Goal: Task Accomplishment & Management: Manage account settings

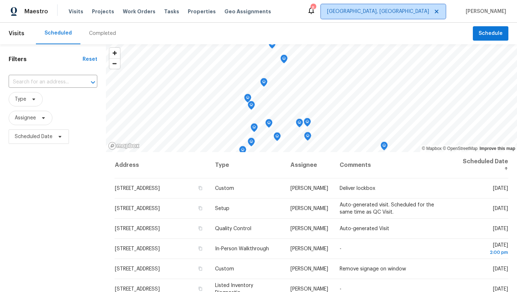
click at [429, 10] on span "Albuquerque, NM" at bounding box center [378, 11] width 102 height 7
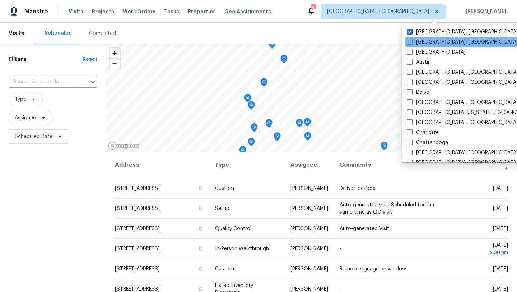
click at [411, 43] on span at bounding box center [410, 42] width 6 height 6
click at [411, 43] on input "Asheville, NC" at bounding box center [409, 40] width 5 height 5
checkbox input "true"
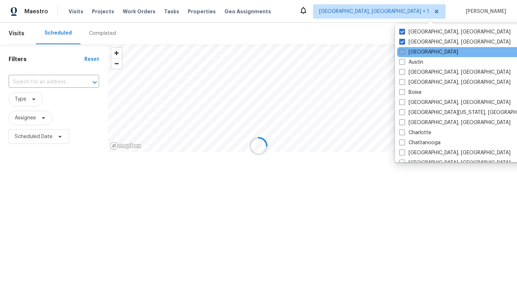
click at [411, 51] on label "Atlanta" at bounding box center [429, 52] width 59 height 7
click at [404, 51] on input "Atlanta" at bounding box center [402, 51] width 5 height 5
checkbox input "true"
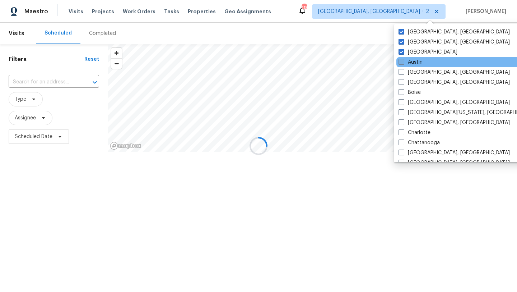
click at [403, 63] on span at bounding box center [402, 62] width 6 height 6
click at [403, 63] on input "Austin" at bounding box center [401, 61] width 5 height 5
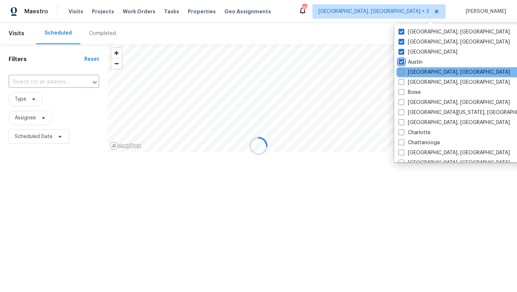
click at [399, 59] on input "Austin" at bounding box center [401, 61] width 5 height 5
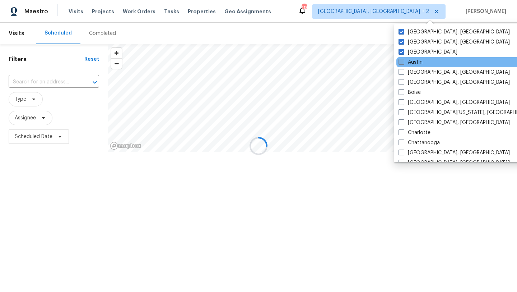
click at [404, 63] on span at bounding box center [402, 62] width 6 height 6
click at [404, 63] on input "Austin" at bounding box center [401, 61] width 5 height 5
click at [399, 59] on input "Austin" at bounding box center [401, 61] width 5 height 5
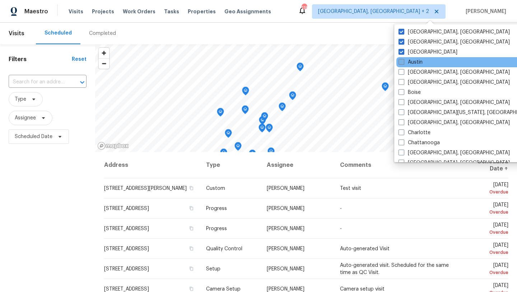
click at [403, 64] on span at bounding box center [402, 62] width 6 height 6
click at [403, 63] on input "Austin" at bounding box center [401, 61] width 5 height 5
checkbox input "true"
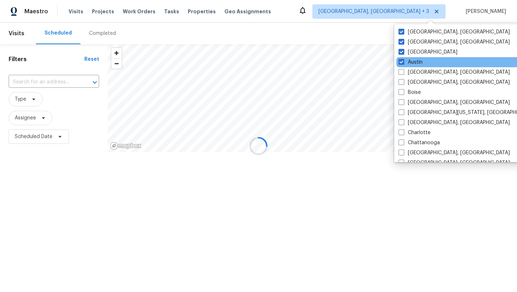
click at [403, 67] on div "Austin" at bounding box center [469, 62] width 145 height 10
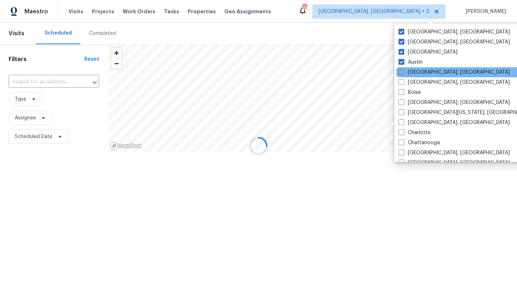
click at [403, 69] on span at bounding box center [402, 72] width 6 height 6
click at [403, 69] on input "Baltimore, MD" at bounding box center [401, 71] width 5 height 5
checkbox input "true"
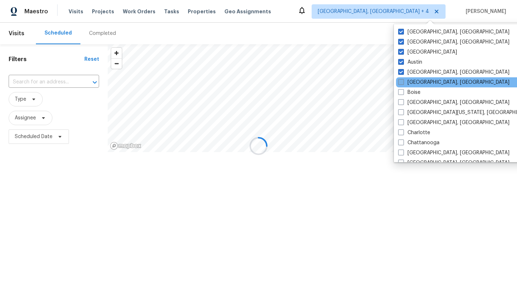
click at [401, 85] on label "Birmingham, AL" at bounding box center [454, 82] width 111 height 7
click at [401, 83] on input "Birmingham, AL" at bounding box center [401, 81] width 5 height 5
checkbox input "true"
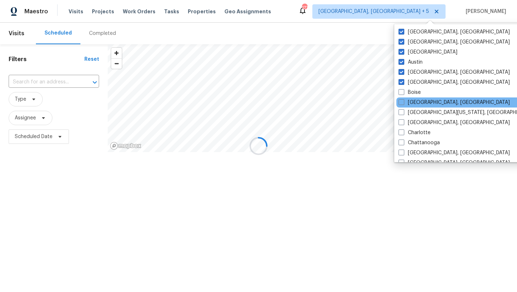
click at [402, 97] on div "Boston, MA" at bounding box center [469, 102] width 145 height 10
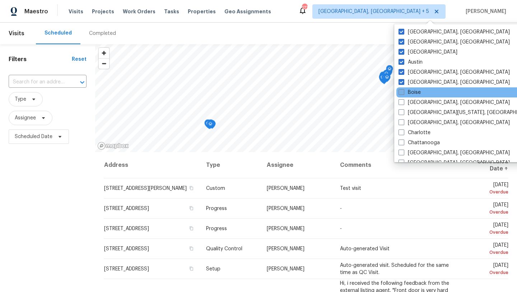
click at [402, 94] on span at bounding box center [402, 92] width 6 height 6
click at [402, 93] on input "Boise" at bounding box center [401, 91] width 5 height 5
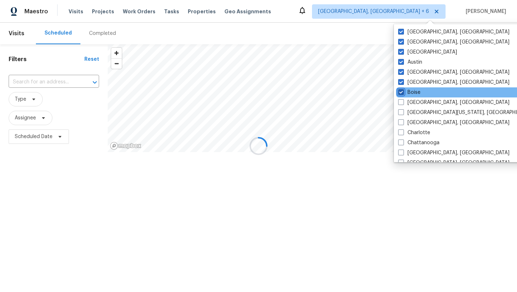
click at [399, 89] on input "Boise" at bounding box center [401, 91] width 5 height 5
click at [402, 96] on div "Boise" at bounding box center [469, 92] width 145 height 10
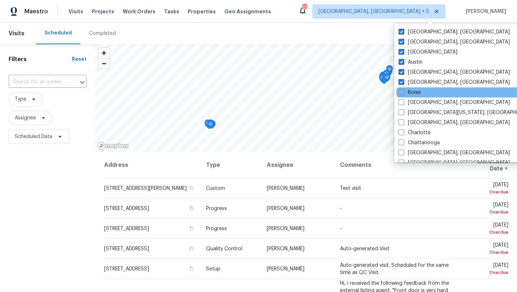
click at [401, 88] on div "Boise" at bounding box center [469, 92] width 145 height 10
click at [402, 90] on span at bounding box center [402, 92] width 6 height 6
click at [402, 90] on input "Boise" at bounding box center [401, 91] width 5 height 5
checkbox input "true"
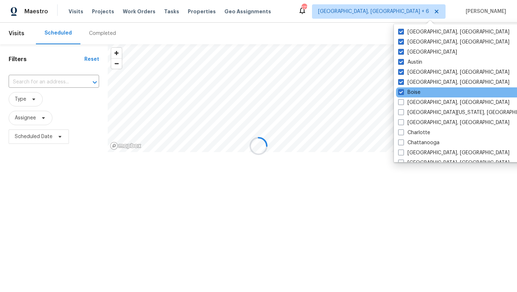
click at [402, 96] on div "Boise" at bounding box center [468, 92] width 145 height 10
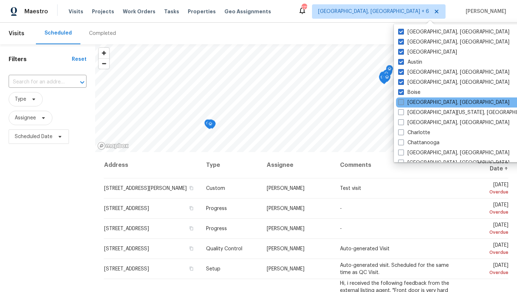
click at [401, 101] on span at bounding box center [402, 102] width 6 height 6
click at [401, 101] on input "Boston, MA" at bounding box center [401, 101] width 5 height 5
checkbox input "true"
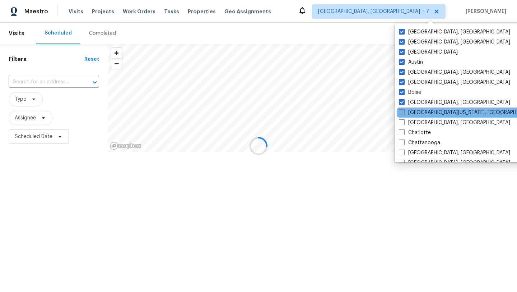
click at [402, 109] on span at bounding box center [402, 112] width 6 height 6
click at [402, 109] on input "Central California, CA" at bounding box center [401, 111] width 5 height 5
checkbox input "true"
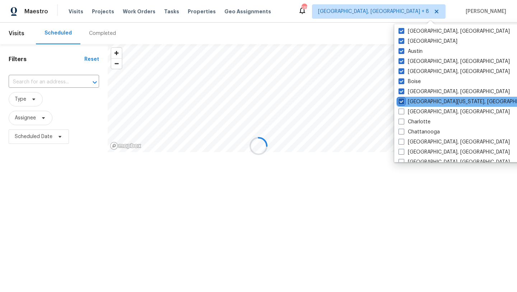
scroll to position [19, 0]
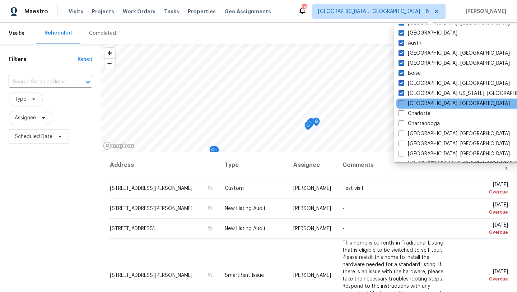
click at [402, 103] on span at bounding box center [402, 103] width 6 height 6
click at [402, 103] on input "Charleston, SC" at bounding box center [401, 102] width 5 height 5
checkbox input "true"
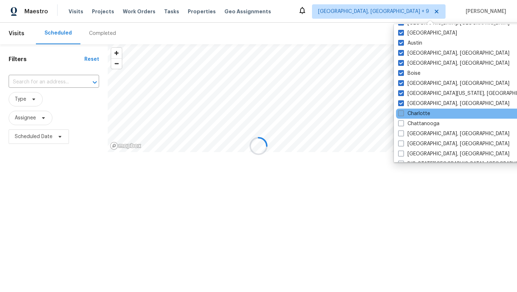
click at [404, 112] on label "Charlotte" at bounding box center [415, 113] width 32 height 7
click at [403, 112] on input "Charlotte" at bounding box center [401, 112] width 5 height 5
checkbox input "true"
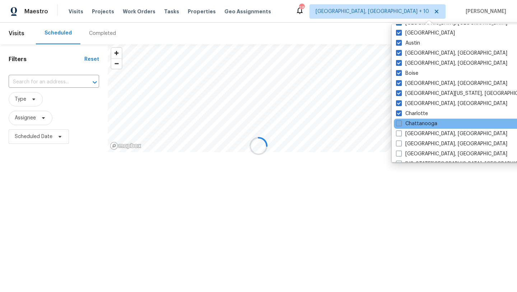
click at [403, 124] on label "Chattanooga" at bounding box center [416, 123] width 41 height 7
click at [401, 124] on input "Chattanooga" at bounding box center [398, 122] width 5 height 5
checkbox input "true"
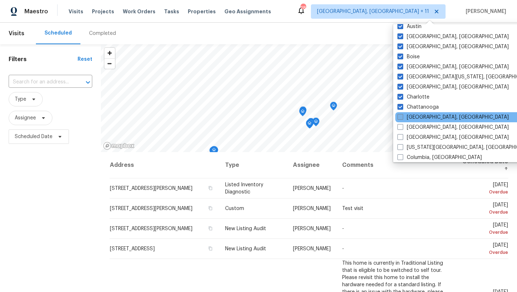
click at [400, 117] on span at bounding box center [401, 117] width 6 height 6
click at [400, 117] on input "Chicago, IL" at bounding box center [400, 116] width 5 height 5
checkbox input "true"
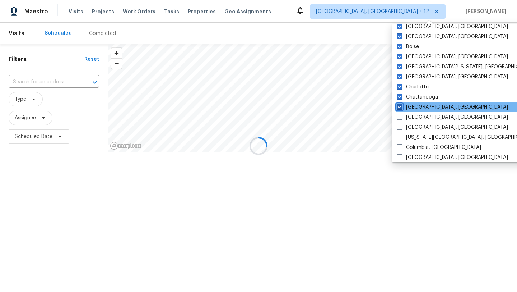
scroll to position [50, 0]
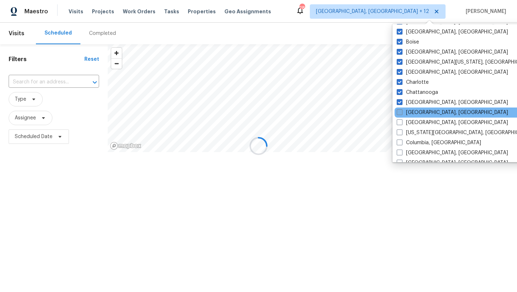
click at [400, 112] on span at bounding box center [400, 112] width 6 height 6
click at [400, 112] on input "Cincinnati, OH" at bounding box center [399, 111] width 5 height 5
checkbox input "true"
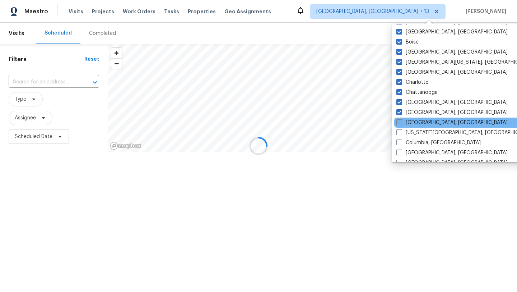
click at [401, 119] on span at bounding box center [400, 122] width 6 height 6
click at [401, 119] on input "Cleveland, OH" at bounding box center [399, 121] width 5 height 5
checkbox input "true"
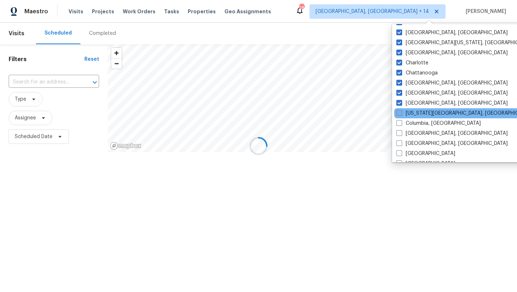
click at [397, 110] on label "Colorado Springs, CO" at bounding box center [466, 113] width 138 height 7
click at [397, 110] on input "Colorado Springs, CO" at bounding box center [399, 112] width 5 height 5
checkbox input "true"
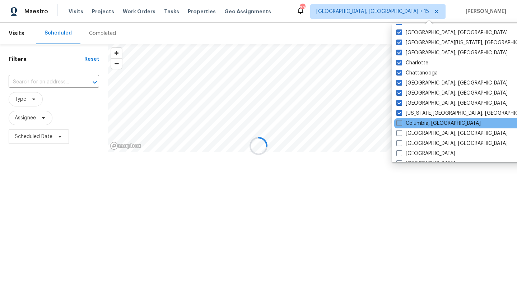
click at [401, 122] on span at bounding box center [400, 123] width 6 height 6
click at [401, 122] on input "Columbia, SC" at bounding box center [399, 122] width 5 height 5
checkbox input "true"
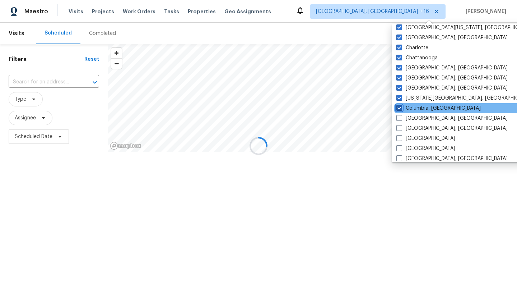
scroll to position [90, 0]
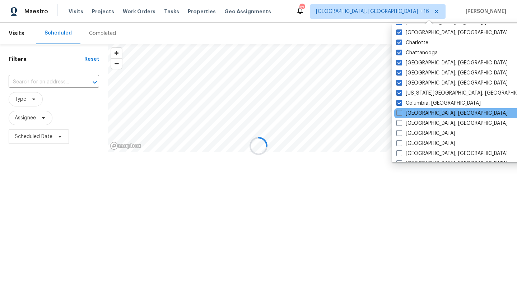
click at [401, 117] on div "Columbus, OH" at bounding box center [467, 113] width 145 height 10
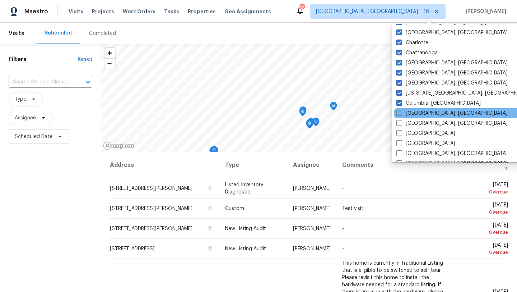
click at [399, 112] on span at bounding box center [400, 113] width 6 height 6
click at [399, 112] on input "Columbus, OH" at bounding box center [399, 112] width 5 height 5
checkbox input "true"
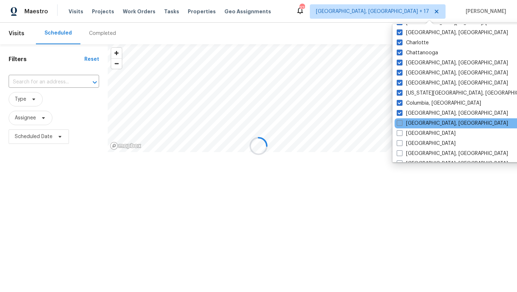
click at [401, 125] on span at bounding box center [400, 123] width 6 height 6
click at [401, 124] on input "Corpus Christi, TX" at bounding box center [399, 122] width 5 height 5
checkbox input "true"
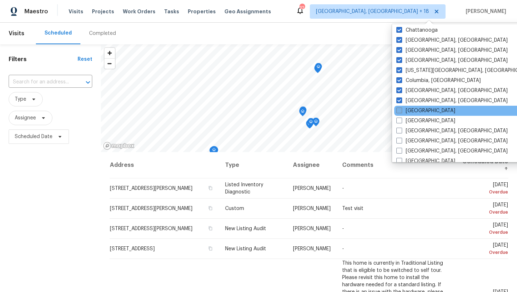
click at [397, 111] on span at bounding box center [400, 110] width 6 height 6
click at [397, 111] on input "Dallas" at bounding box center [399, 109] width 5 height 5
checkbox input "true"
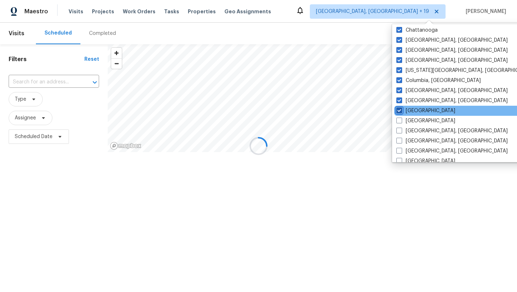
scroll to position [134, 0]
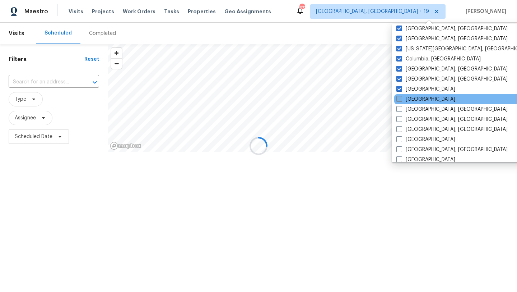
click at [400, 98] on span at bounding box center [400, 99] width 6 height 6
click at [400, 98] on input "Denver" at bounding box center [399, 98] width 5 height 5
checkbox input "true"
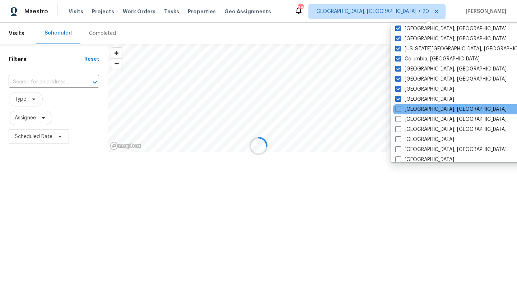
click at [403, 114] on div "Detroit, MI" at bounding box center [466, 109] width 145 height 10
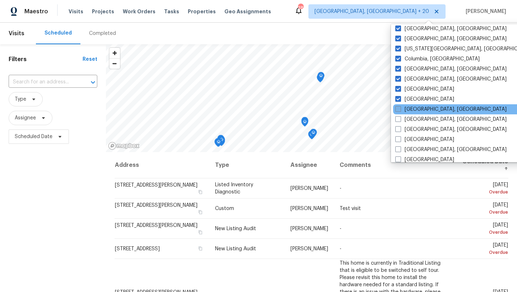
click at [402, 111] on label "Detroit, MI" at bounding box center [451, 109] width 111 height 7
click at [400, 110] on input "Detroit, MI" at bounding box center [398, 108] width 5 height 5
checkbox input "true"
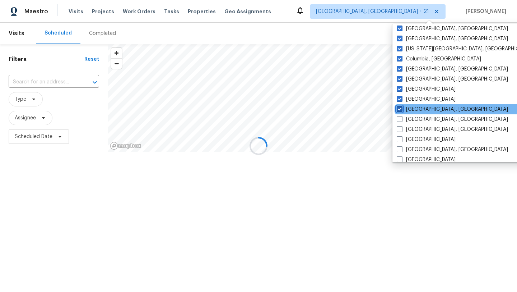
scroll to position [151, 0]
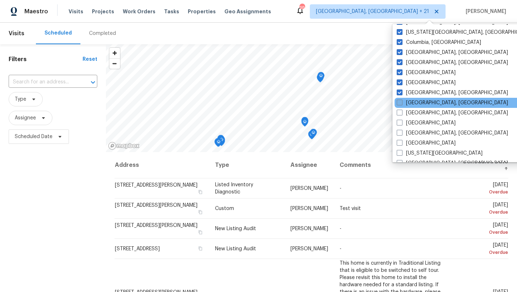
click at [400, 103] on span at bounding box center [400, 103] width 6 height 6
click at [400, 103] on input "Greensboro, NC" at bounding box center [399, 101] width 5 height 5
checkbox input "true"
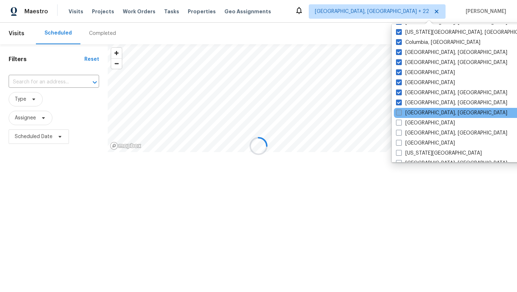
click at [401, 111] on span at bounding box center [399, 113] width 6 height 6
click at [401, 111] on input "Greenville, SC" at bounding box center [398, 111] width 5 height 5
checkbox input "true"
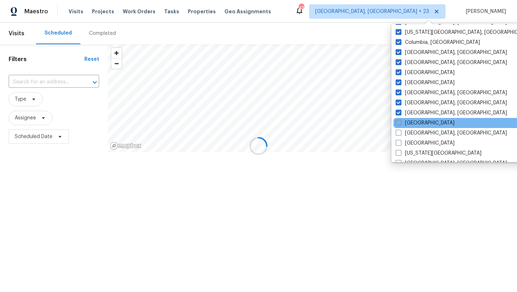
click at [398, 126] on label "Houston" at bounding box center [425, 122] width 59 height 7
click at [398, 124] on input "Houston" at bounding box center [398, 121] width 5 height 5
checkbox input "true"
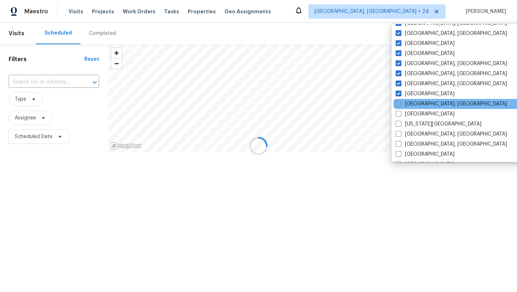
click at [400, 104] on span at bounding box center [399, 104] width 6 height 6
click at [400, 104] on input "Indianapolis, IN" at bounding box center [398, 102] width 5 height 5
checkbox input "true"
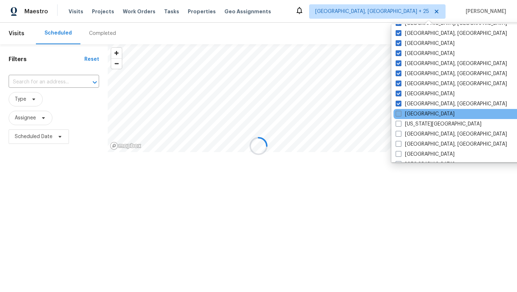
click at [400, 116] on span at bounding box center [399, 114] width 6 height 6
click at [400, 115] on input "Jacksonville" at bounding box center [398, 112] width 5 height 5
checkbox input "true"
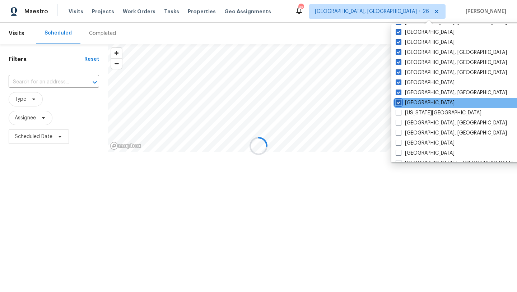
scroll to position [202, 0]
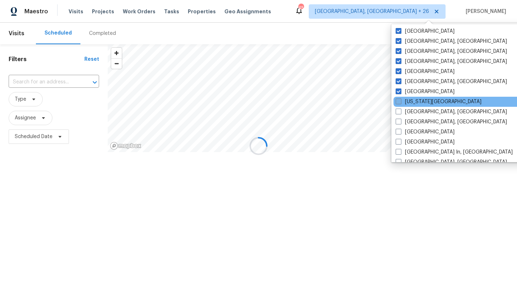
click at [399, 100] on span at bounding box center [399, 101] width 6 height 6
click at [399, 100] on input "Kansas City" at bounding box center [398, 100] width 5 height 5
checkbox input "true"
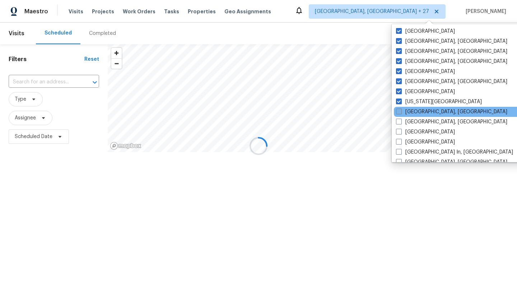
click at [399, 114] on span at bounding box center [399, 112] width 6 height 6
click at [399, 113] on input "Killeen, TX" at bounding box center [398, 110] width 5 height 5
checkbox input "true"
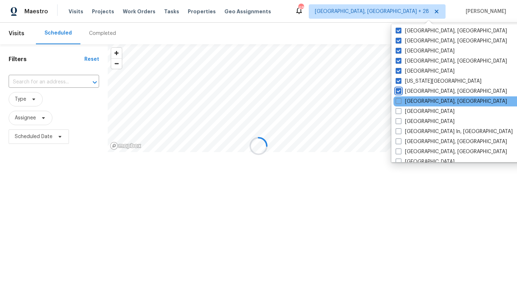
scroll to position [224, 0]
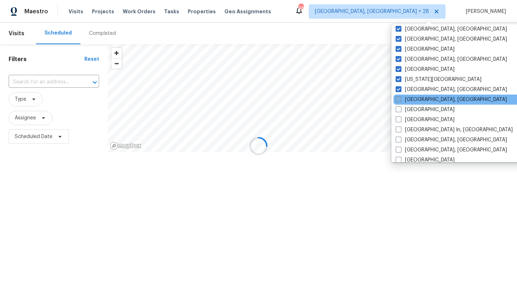
click at [400, 103] on label "Knoxville, TN" at bounding box center [451, 99] width 111 height 7
click at [400, 101] on input "Knoxville, TN" at bounding box center [398, 98] width 5 height 5
checkbox input "true"
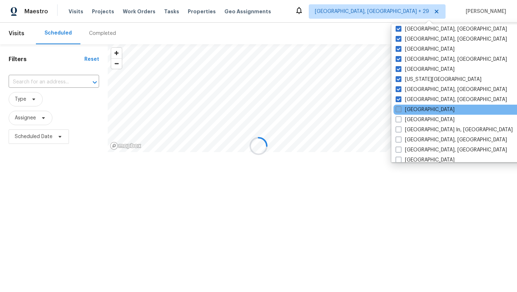
click at [400, 109] on span at bounding box center [399, 109] width 6 height 6
click at [400, 109] on input "Las Vegas" at bounding box center [398, 108] width 5 height 5
checkbox input "true"
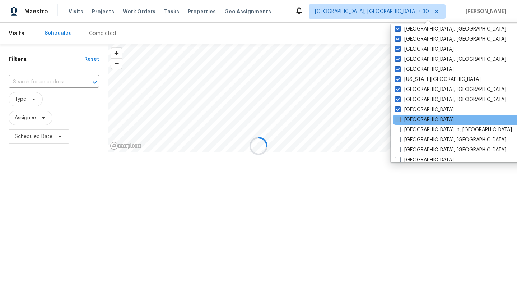
click at [401, 122] on label "Los Angeles" at bounding box center [424, 119] width 59 height 7
click at [400, 121] on input "Los Angeles" at bounding box center [397, 118] width 5 height 5
checkbox input "true"
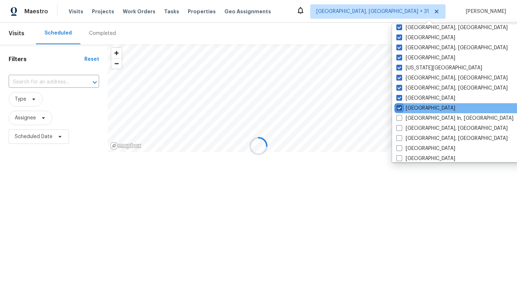
scroll to position [245, 0]
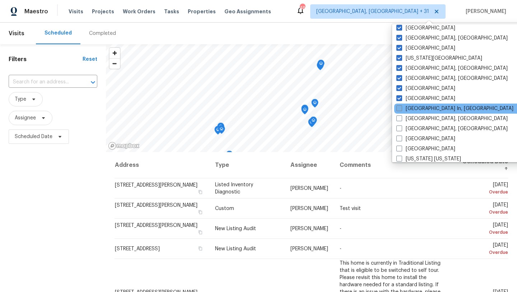
click at [400, 109] on span at bounding box center [400, 108] width 6 height 6
click at [400, 109] on input "Louisville In, KY" at bounding box center [399, 107] width 5 height 5
checkbox input "true"
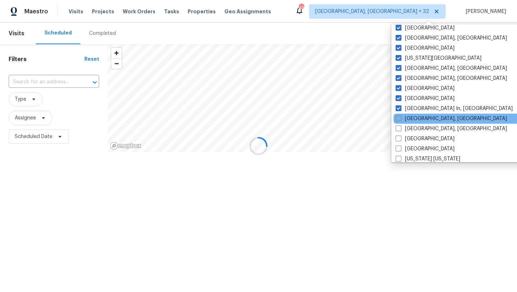
click at [400, 119] on span at bounding box center [399, 118] width 6 height 6
click at [400, 119] on input "Memphis, TN" at bounding box center [398, 117] width 5 height 5
checkbox input "true"
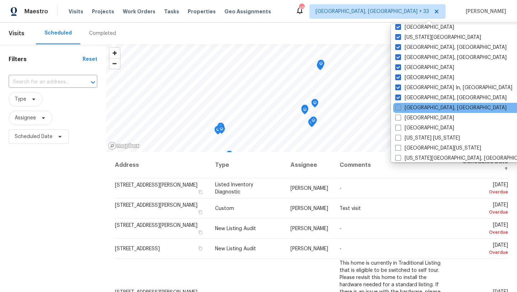
click at [398, 107] on span at bounding box center [399, 108] width 6 height 6
click at [398, 107] on input "Miami, FL" at bounding box center [398, 106] width 5 height 5
checkbox input "true"
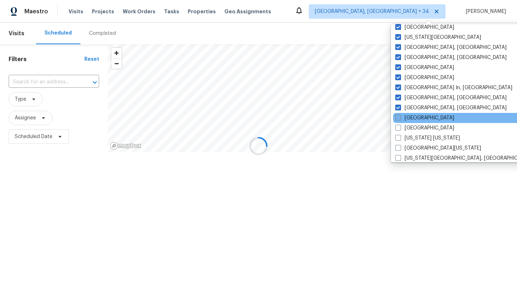
click at [398, 116] on span at bounding box center [399, 118] width 6 height 6
click at [398, 116] on input "Minneapolis" at bounding box center [398, 116] width 5 height 5
checkbox input "true"
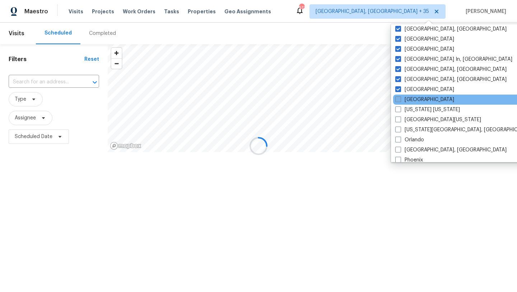
click at [396, 98] on span at bounding box center [399, 99] width 6 height 6
click at [396, 98] on input "Nashville" at bounding box center [398, 98] width 5 height 5
checkbox input "true"
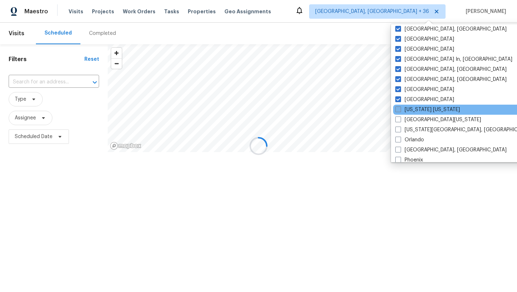
click at [398, 108] on span at bounding box center [399, 109] width 6 height 6
click at [398, 108] on input "New York New Jersey" at bounding box center [398, 108] width 5 height 5
checkbox input "true"
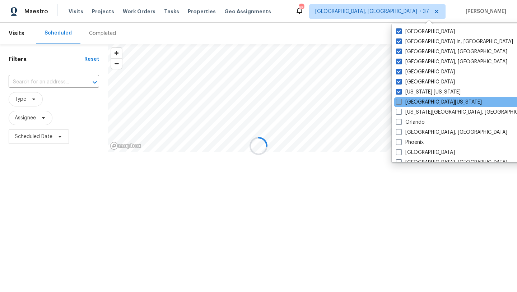
click at [399, 103] on span at bounding box center [399, 102] width 6 height 6
click at [399, 103] on input "Northern Colorado" at bounding box center [398, 100] width 5 height 5
checkbox input "true"
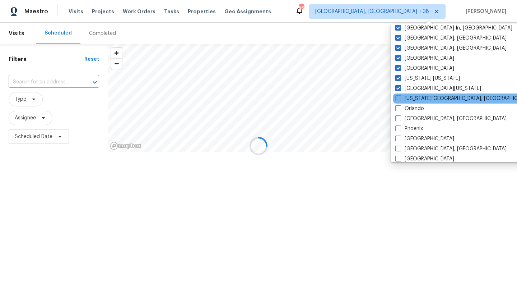
click at [399, 97] on span at bounding box center [399, 98] width 6 height 6
click at [399, 97] on input "Oklahoma City, OK" at bounding box center [398, 97] width 5 height 5
checkbox input "true"
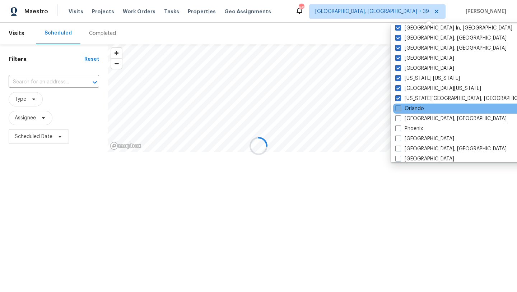
click at [401, 108] on span at bounding box center [399, 108] width 6 height 6
click at [400, 108] on input "Orlando" at bounding box center [398, 107] width 5 height 5
checkbox input "true"
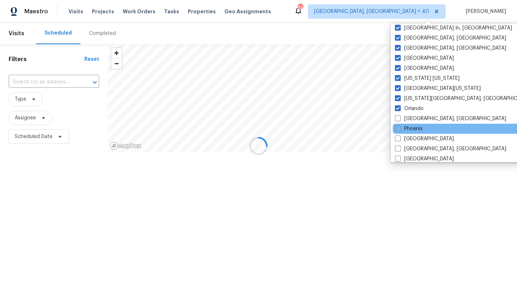
click at [400, 125] on div "Phoenix" at bounding box center [465, 129] width 145 height 10
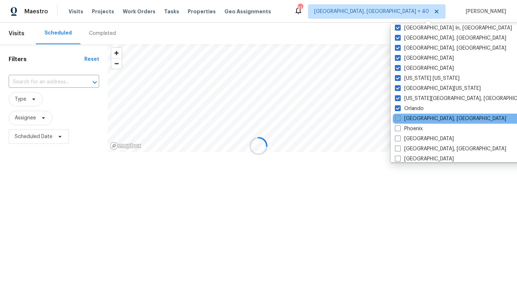
click at [399, 119] on span at bounding box center [398, 118] width 6 height 6
click at [399, 119] on input "Philadelphia, PA" at bounding box center [397, 117] width 5 height 5
checkbox input "true"
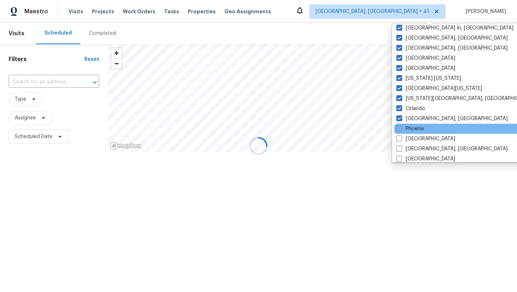
click at [399, 128] on span at bounding box center [400, 128] width 6 height 6
click at [399, 128] on input "Phoenix" at bounding box center [399, 127] width 5 height 5
checkbox input "true"
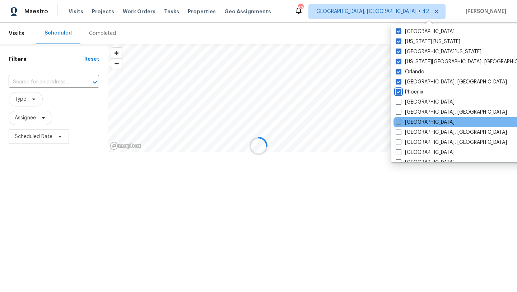
scroll to position [367, 0]
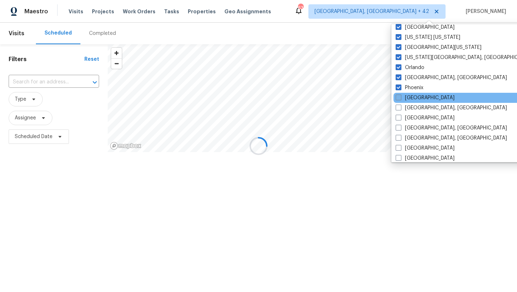
click at [399, 100] on span at bounding box center [399, 98] width 6 height 6
click at [399, 99] on input "Portland" at bounding box center [398, 96] width 5 height 5
checkbox input "true"
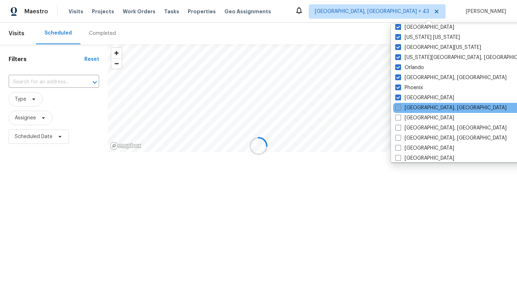
click at [399, 104] on label "Prescott, AZ" at bounding box center [451, 107] width 111 height 7
click at [399, 104] on input "Prescott, AZ" at bounding box center [398, 106] width 5 height 5
checkbox input "true"
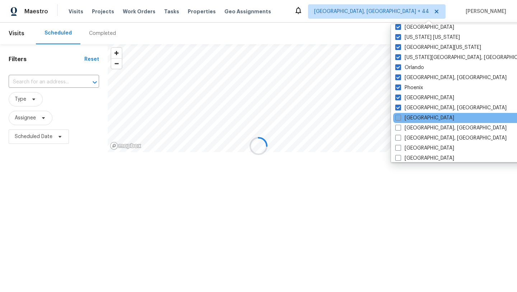
click at [399, 115] on span at bounding box center [399, 118] width 6 height 6
click at [399, 115] on input "Raleigh" at bounding box center [398, 116] width 5 height 5
checkbox input "true"
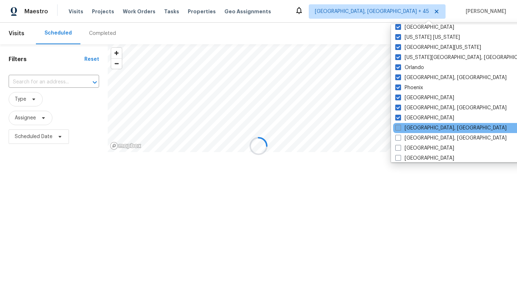
click at [399, 127] on span at bounding box center [399, 128] width 6 height 6
click at [399, 127] on input "Reno, NV" at bounding box center [398, 126] width 5 height 5
checkbox input "true"
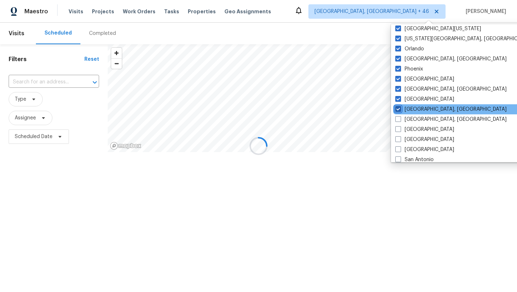
scroll to position [387, 0]
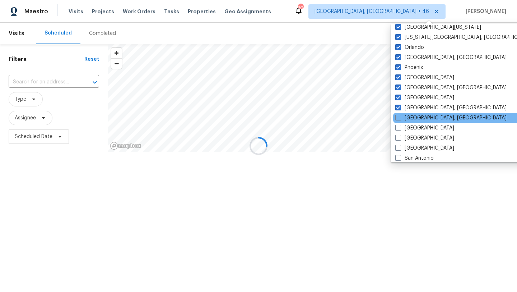
click at [395, 122] on div "Richmond, VA" at bounding box center [466, 118] width 145 height 10
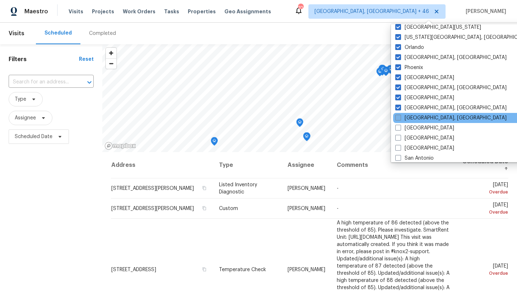
click at [399, 115] on span at bounding box center [399, 118] width 6 height 6
click at [399, 115] on input "Richmond, VA" at bounding box center [398, 116] width 5 height 5
checkbox input "true"
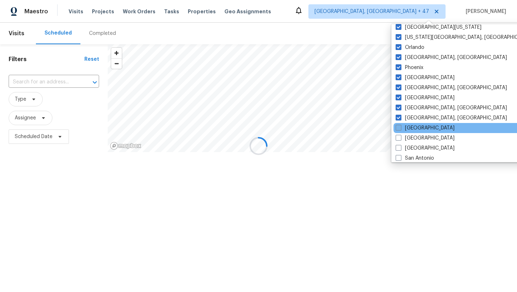
click at [399, 124] on label "Riverside" at bounding box center [425, 127] width 59 height 7
click at [399, 124] on input "Riverside" at bounding box center [398, 126] width 5 height 5
checkbox input "true"
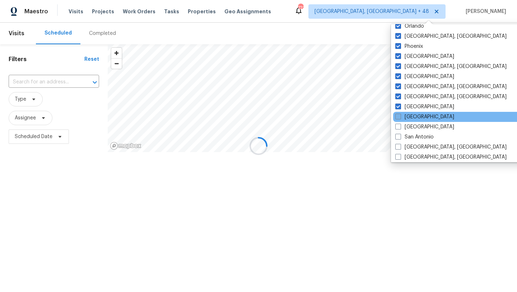
click at [400, 119] on span at bounding box center [399, 117] width 6 height 6
click at [400, 118] on input "Sacramento" at bounding box center [398, 115] width 5 height 5
checkbox input "true"
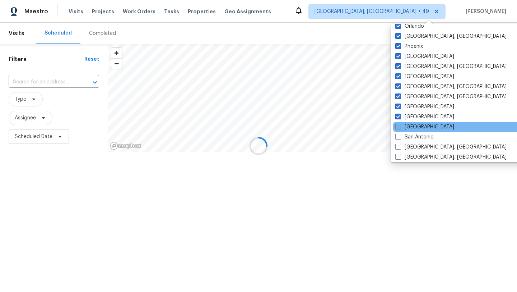
click at [400, 128] on span at bounding box center [399, 127] width 6 height 6
click at [400, 128] on input "Salt Lake City" at bounding box center [398, 125] width 5 height 5
checkbox input "true"
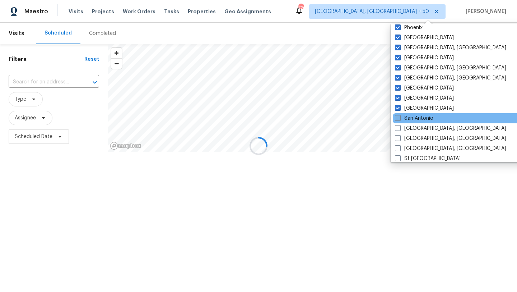
click at [399, 121] on label "San Antonio" at bounding box center [414, 118] width 38 height 7
click at [399, 119] on input "San Antonio" at bounding box center [397, 117] width 5 height 5
checkbox input "true"
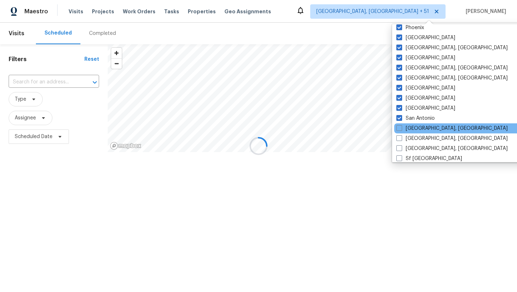
click at [399, 132] on div "San Diego, CA" at bounding box center [467, 128] width 145 height 10
click at [399, 126] on span at bounding box center [400, 128] width 6 height 6
click at [399, 126] on input "San Diego, CA" at bounding box center [399, 127] width 5 height 5
checkbox input "true"
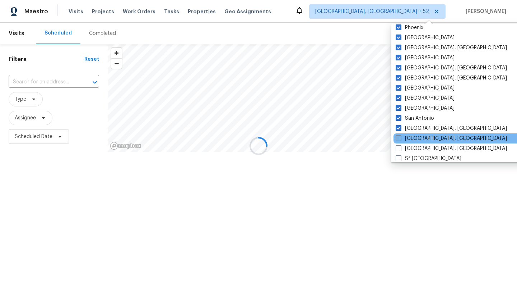
click at [399, 136] on span at bounding box center [399, 138] width 6 height 6
click at [399, 136] on input "Savannah, GA" at bounding box center [398, 137] width 5 height 5
checkbox input "true"
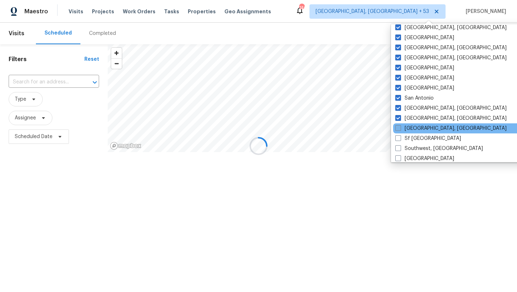
click at [397, 126] on span at bounding box center [399, 128] width 6 height 6
click at [397, 126] on input "Seattle, WA" at bounding box center [398, 127] width 5 height 5
checkbox input "true"
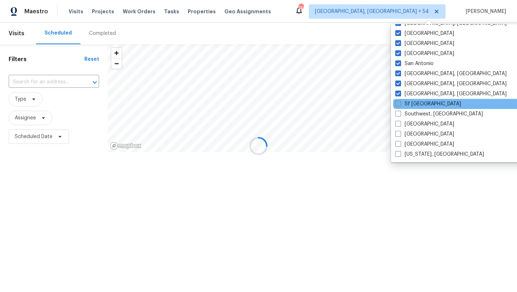
click at [401, 104] on span at bounding box center [399, 104] width 6 height 6
click at [400, 104] on input "Sf Bay Area" at bounding box center [398, 102] width 5 height 5
checkbox input "true"
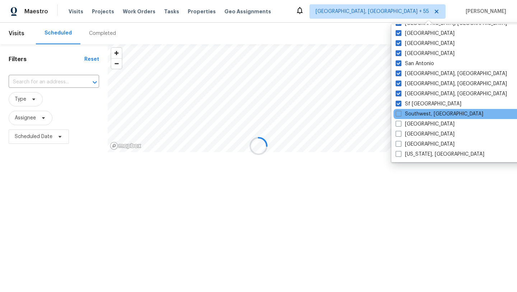
click at [401, 119] on div "Southwest, FL" at bounding box center [466, 114] width 145 height 10
click at [400, 114] on span at bounding box center [399, 114] width 6 height 6
click at [400, 114] on input "Southwest, FL" at bounding box center [398, 112] width 5 height 5
checkbox input "true"
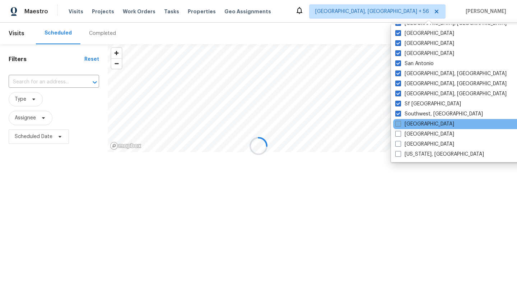
click at [400, 125] on span at bounding box center [399, 124] width 6 height 6
click at [400, 125] on input "St Louis" at bounding box center [398, 122] width 5 height 5
checkbox input "true"
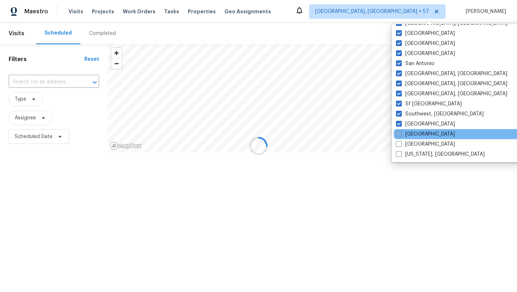
click at [400, 134] on span at bounding box center [399, 134] width 6 height 6
click at [400, 134] on input "Tampa" at bounding box center [398, 132] width 5 height 5
checkbox input "true"
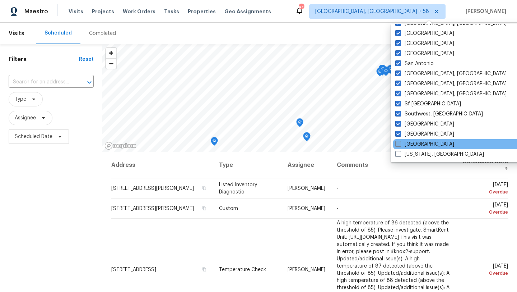
click at [399, 143] on span at bounding box center [399, 144] width 6 height 6
click at [399, 143] on input "Tucson" at bounding box center [398, 143] width 5 height 5
checkbox input "true"
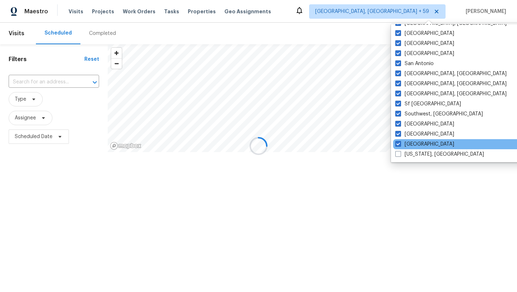
click at [399, 148] on div "Tucson" at bounding box center [466, 144] width 145 height 10
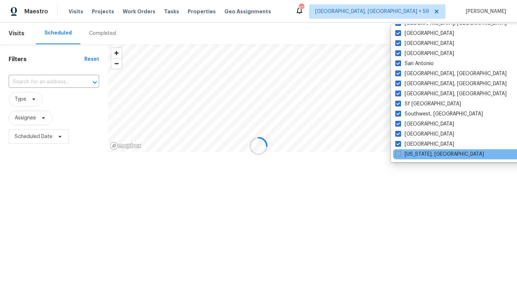
click at [398, 154] on span at bounding box center [399, 154] width 6 height 6
click at [398, 154] on input "Washington, DC" at bounding box center [398, 153] width 5 height 5
checkbox input "true"
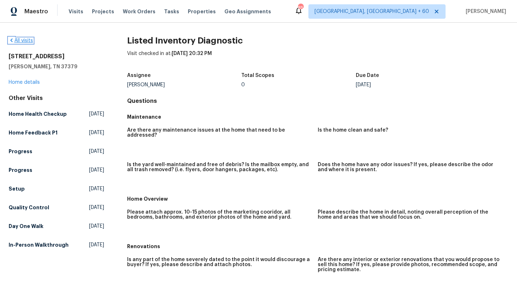
click at [13, 41] on icon at bounding box center [12, 40] width 6 height 6
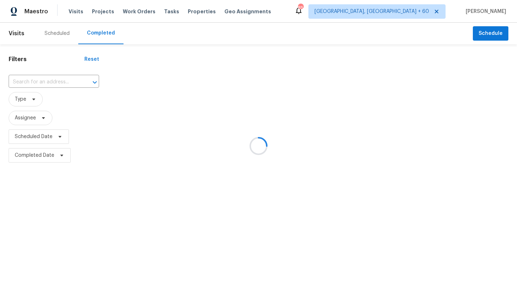
click at [38, 71] on div at bounding box center [258, 146] width 517 height 292
click at [38, 72] on div at bounding box center [258, 146] width 517 height 292
click at [40, 84] on div at bounding box center [258, 146] width 517 height 292
click at [38, 79] on div at bounding box center [258, 146] width 517 height 292
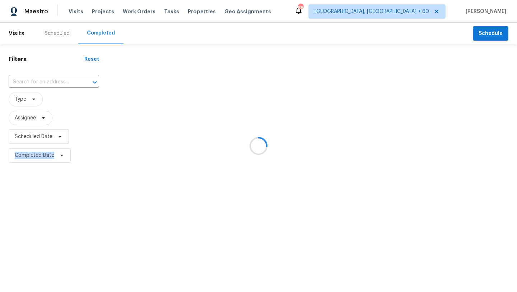
click at [38, 79] on div at bounding box center [258, 146] width 517 height 292
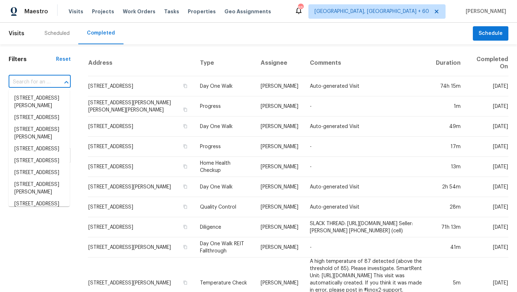
click at [36, 80] on input "text" at bounding box center [30, 82] width 42 height 11
paste input "2381 Reeves Creek Rd, Jonesboro, GA 30236 (Atlanta)"
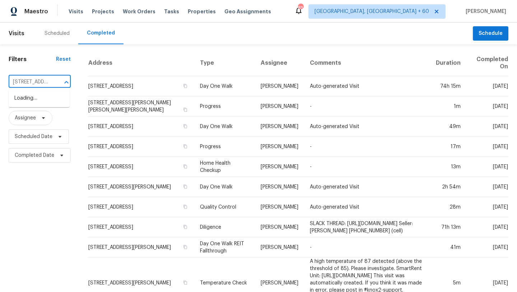
scroll to position [0, 92]
drag, startPoint x: 56, startPoint y: 84, endPoint x: 29, endPoint y: 82, distance: 27.0
click at [29, 82] on div "2381 Reeves Creek Rd, Jonesboro, GA 30236 (Atlanta) ​" at bounding box center [40, 82] width 62 height 11
drag, startPoint x: 31, startPoint y: 82, endPoint x: 59, endPoint y: 82, distance: 28.4
click at [59, 82] on div "2381 Reeves Creek Rd, Jonesboro, GA 30236 (Atlanta) ​" at bounding box center [40, 82] width 62 height 11
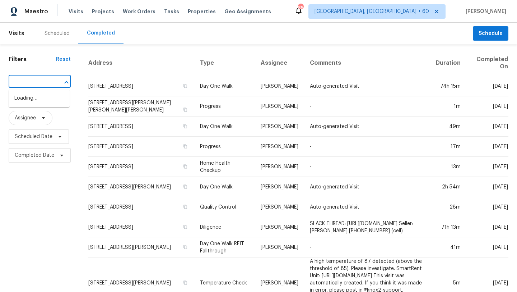
type input "2381 Reeves Creek Rd, Jonesboro, GA 30236"
click at [46, 112] on li "2381 Reeves Creek Rd, Jonesboro, GA 30236" at bounding box center [39, 101] width 61 height 19
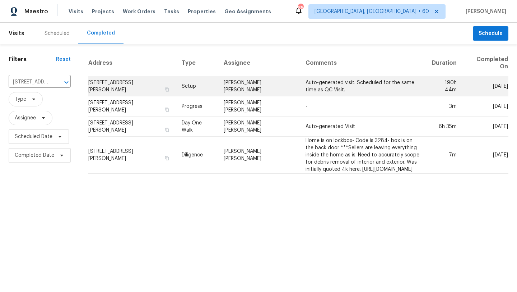
click at [122, 83] on td "2381 Reeves Creek Rd, Jonesboro, GA 30236" at bounding box center [132, 86] width 88 height 20
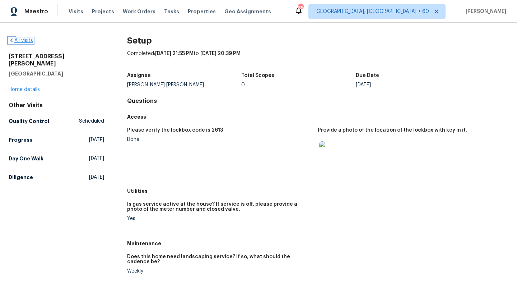
click at [19, 41] on link "All visits" at bounding box center [21, 40] width 24 height 5
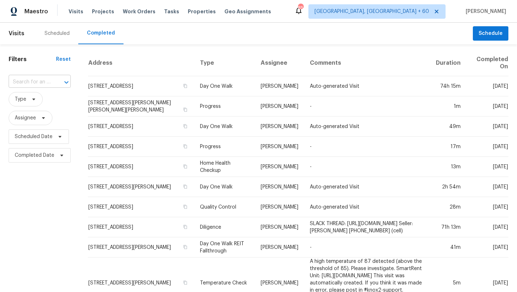
click at [59, 81] on div at bounding box center [61, 82] width 19 height 10
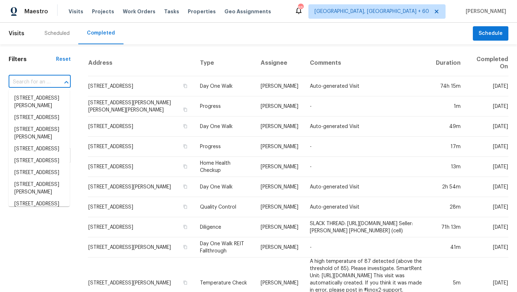
paste input "2381 Reeves Creek Rd, Jonesboro, GA 30236 (Atlanta)"
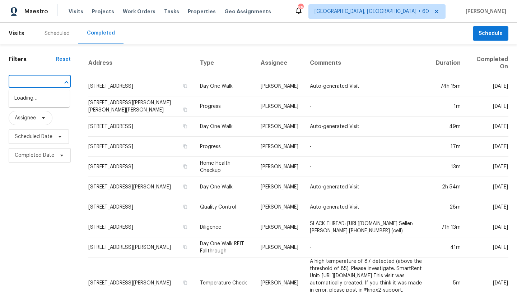
scroll to position [0, 71]
type input "2381 Reeves Creek Rd, Jonesboro, GA 30236"
click at [43, 112] on li "2381 Reeves Creek Rd, Jonesboro, GA 30236" at bounding box center [39, 101] width 61 height 19
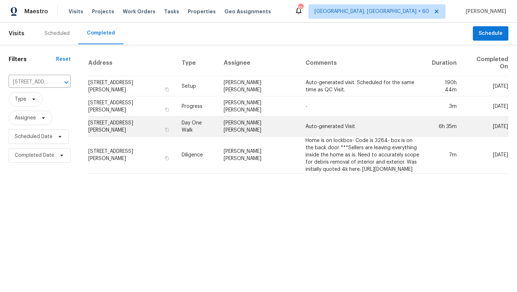
click at [101, 121] on td "2381 Reeves Creek Rd, Jonesboro, GA 30236" at bounding box center [132, 126] width 88 height 20
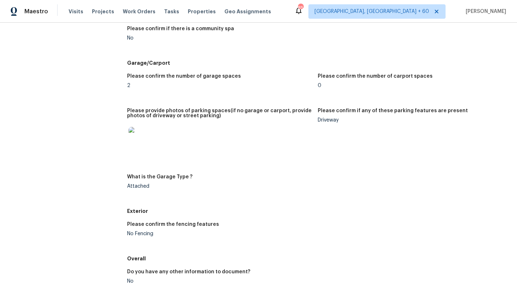
scroll to position [1179, 0]
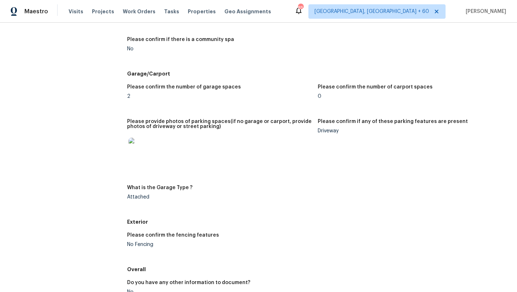
click at [141, 149] on img at bounding box center [140, 149] width 23 height 23
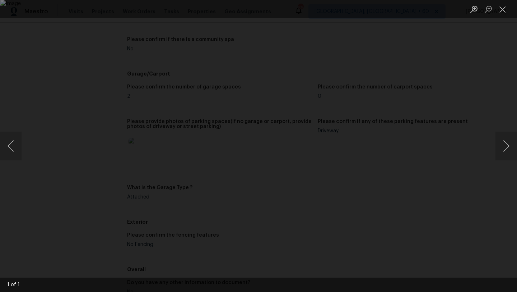
click at [141, 149] on img "Lightbox" at bounding box center [258, 146] width 517 height 292
click at [505, 11] on button "Close lightbox" at bounding box center [503, 9] width 14 height 13
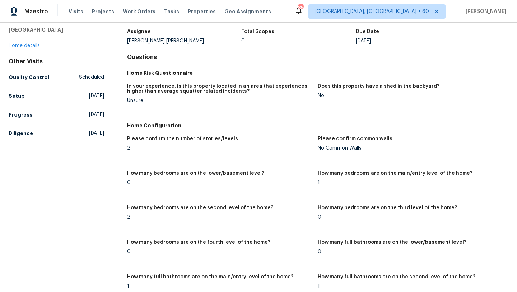
scroll to position [0, 0]
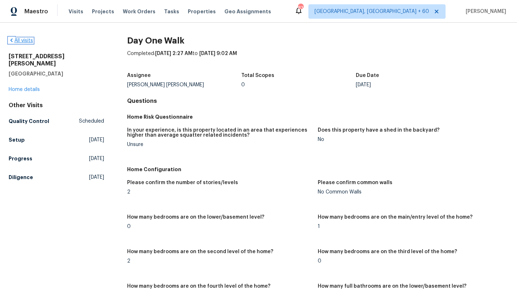
click at [18, 43] on link "All visits" at bounding box center [21, 40] width 24 height 5
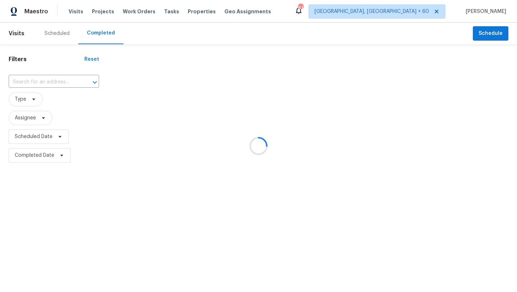
click at [29, 79] on div at bounding box center [258, 146] width 517 height 292
click at [36, 83] on div at bounding box center [258, 146] width 517 height 292
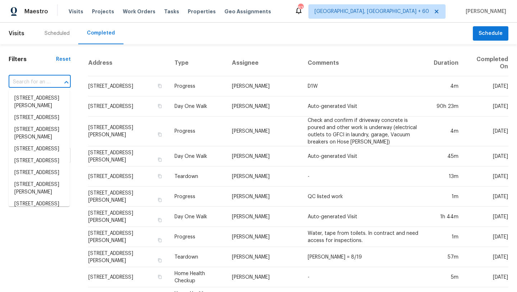
click at [32, 78] on input "text" at bounding box center [30, 82] width 42 height 11
paste input "[STREET_ADDRESS][PERSON_NAME][PERSON_NAME] ([GEOGRAPHIC_DATA], [GEOGRAPHIC_DATA…"
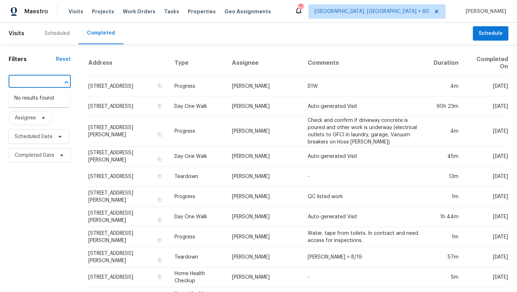
drag, startPoint x: 52, startPoint y: 83, endPoint x: 0, endPoint y: 81, distance: 52.2
click at [0, 81] on div "Filters Reset 1845 Pope Hill Ct, Kernersville, NC 27284 (Greensboro, NC) ​ Type…" at bounding box center [39, 284] width 79 height 480
type input "[STREET_ADDRESS][PERSON_NAME][PERSON_NAME]"
click at [0, 81] on div "Filters Reset ​ Type Assignee Scheduled Date Completed Date" at bounding box center [39, 284] width 79 height 480
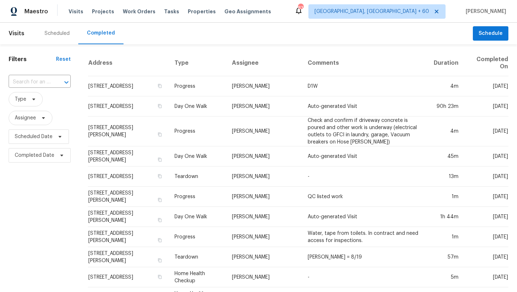
scroll to position [0, 0]
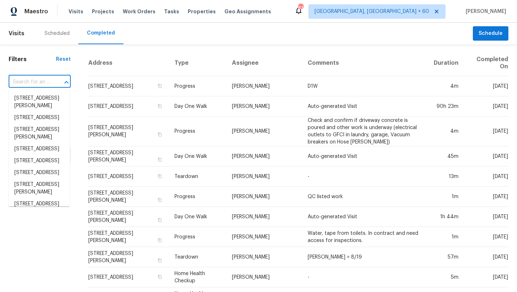
click at [23, 78] on input "text" at bounding box center [30, 82] width 42 height 11
paste input "[STREET_ADDRESS][PERSON_NAME][PERSON_NAME] ([GEOGRAPHIC_DATA], [GEOGRAPHIC_DATA…"
type input "[STREET_ADDRESS][PERSON_NAME][PERSON_NAME] ([GEOGRAPHIC_DATA], [GEOGRAPHIC_DATA…"
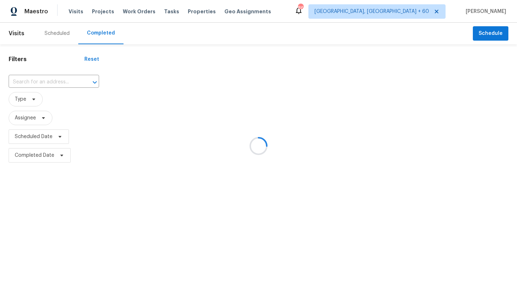
click at [41, 83] on div at bounding box center [258, 146] width 517 height 292
click at [40, 83] on div at bounding box center [258, 146] width 517 height 292
click at [40, 80] on div at bounding box center [258, 146] width 517 height 292
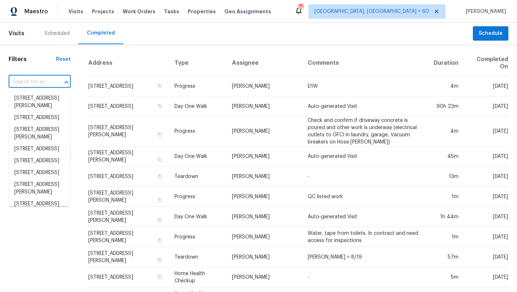
click at [40, 83] on input "text" at bounding box center [30, 82] width 42 height 11
paste input "[STREET_ADDRESS][PERSON_NAME][PERSON_NAME] ([GEOGRAPHIC_DATA], [GEOGRAPHIC_DATA…"
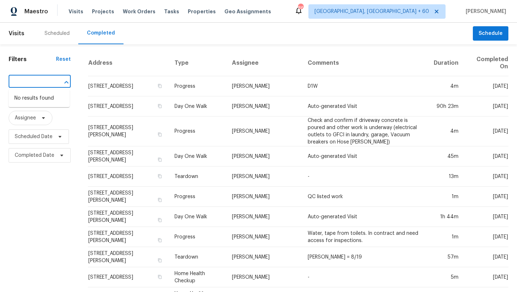
scroll to position [0, 73]
drag, startPoint x: 39, startPoint y: 81, endPoint x: 86, endPoint y: 83, distance: 46.8
click at [86, 83] on div "Filters Reset [STREET_ADDRESS][PERSON_NAME][PERSON_NAME] ([GEOGRAPHIC_DATA], [G…" at bounding box center [258, 284] width 517 height 480
type input "[STREET_ADDRESS][PERSON_NAME][PERSON_NAME]"
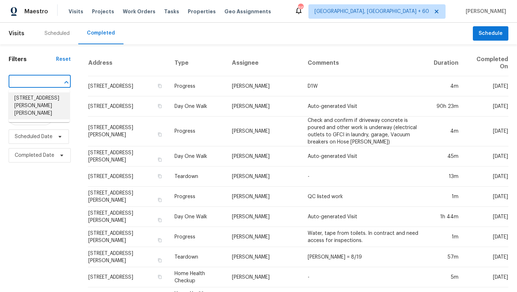
click at [55, 100] on li "[STREET_ADDRESS][PERSON_NAME][PERSON_NAME]" at bounding box center [39, 105] width 61 height 27
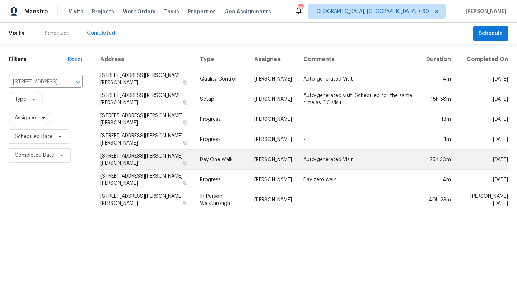
click at [132, 168] on td "[STREET_ADDRESS][PERSON_NAME][PERSON_NAME]" at bounding box center [147, 159] width 95 height 20
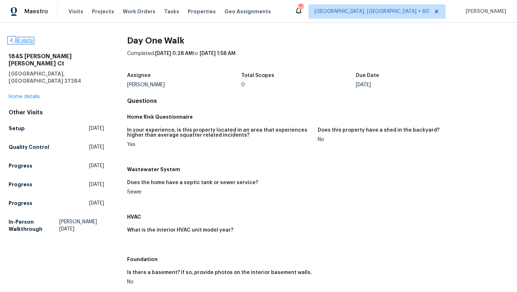
click at [14, 43] on icon at bounding box center [12, 40] width 6 height 6
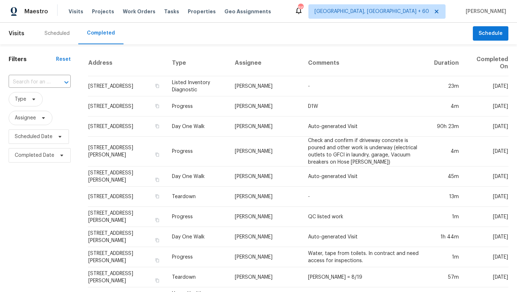
click at [28, 76] on div "​" at bounding box center [40, 81] width 62 height 15
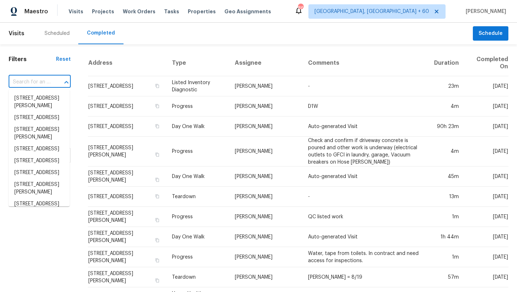
click at [28, 85] on input "text" at bounding box center [30, 82] width 42 height 11
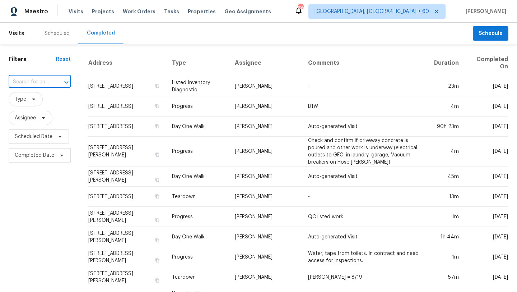
click at [28, 85] on input "text" at bounding box center [30, 82] width 42 height 11
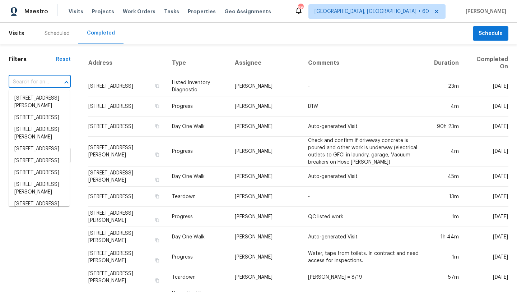
paste input "[STREET_ADDRESS][PERSON_NAME][PERSON_NAME] ([GEOGRAPHIC_DATA], [GEOGRAPHIC_DATA…"
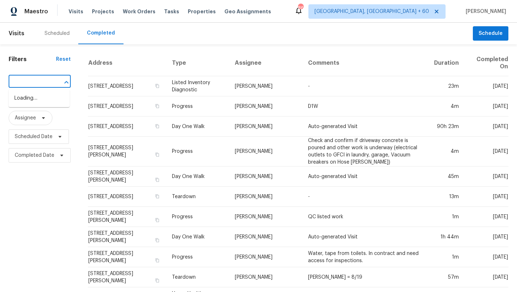
scroll to position [0, 61]
type input "[STREET_ADDRESS][PERSON_NAME][PERSON_NAME]"
click at [24, 96] on li "[STREET_ADDRESS][PERSON_NAME][PERSON_NAME]" at bounding box center [39, 105] width 61 height 27
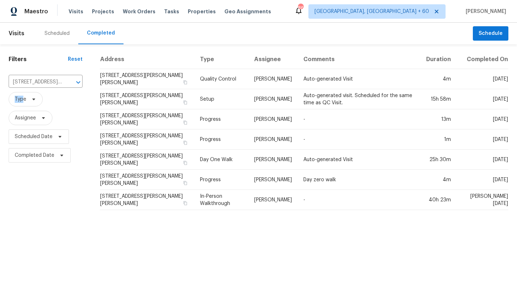
click at [0, 95] on html "Maestro Visits Projects Work Orders Tasks Properties Geo Assignments 860 [GEOGR…" at bounding box center [258, 108] width 517 height 216
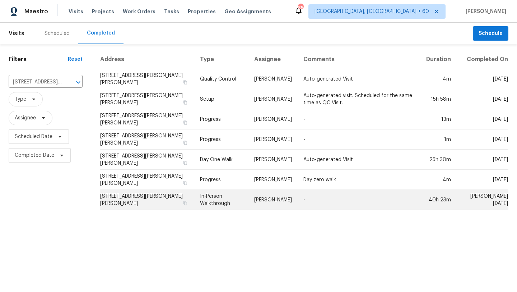
click at [112, 205] on td "[STREET_ADDRESS][PERSON_NAME][PERSON_NAME]" at bounding box center [147, 200] width 95 height 20
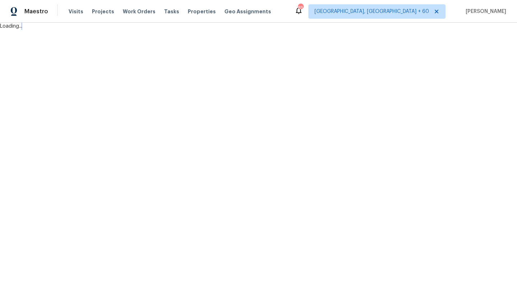
click at [112, 30] on html "Maestro Visits Projects Work Orders Tasks Properties Geo Assignments 858 [GEOGR…" at bounding box center [258, 15] width 517 height 30
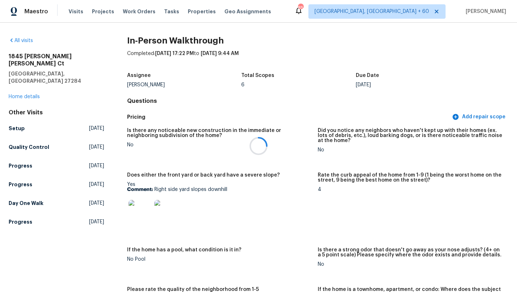
click at [92, 115] on div at bounding box center [258, 146] width 517 height 292
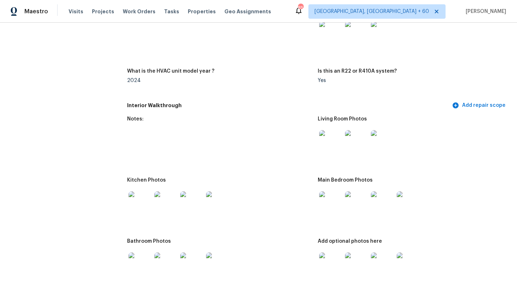
scroll to position [934, 0]
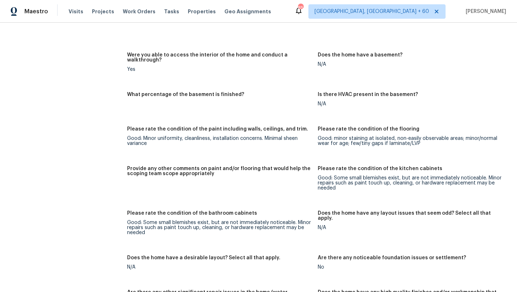
click at [238, 136] on div "Good: Minor uniformity, cleanliness, installation concerns. Minimal sheen varia…" at bounding box center [219, 141] width 185 height 10
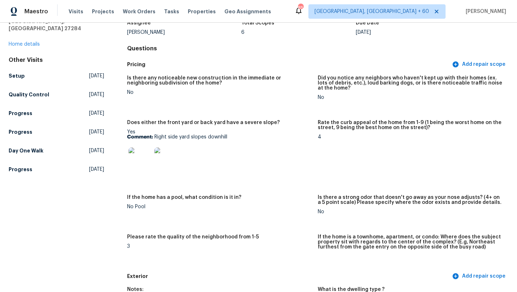
scroll to position [0, 0]
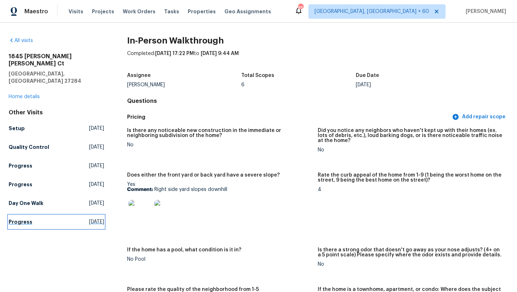
click at [89, 218] on span "[DATE]" at bounding box center [96, 221] width 15 height 7
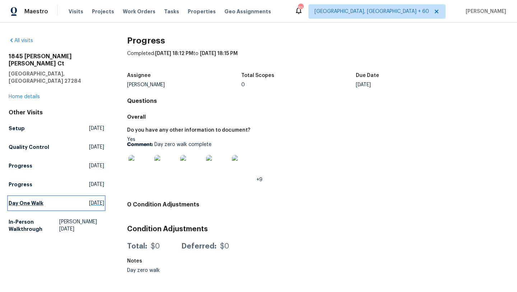
click at [89, 199] on span "[DATE]" at bounding box center [96, 202] width 15 height 7
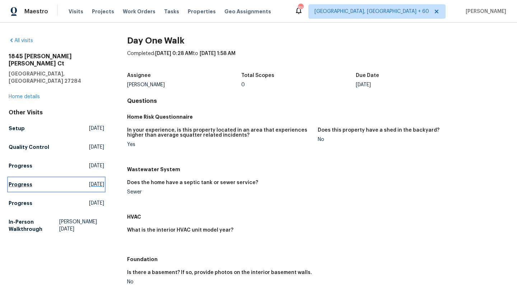
click at [94, 181] on span "[DATE]" at bounding box center [96, 184] width 15 height 7
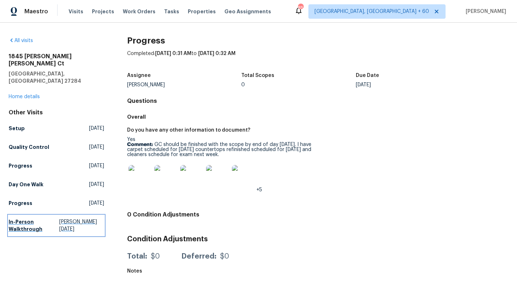
click at [72, 218] on span "[PERSON_NAME][DATE]" at bounding box center [81, 225] width 45 height 14
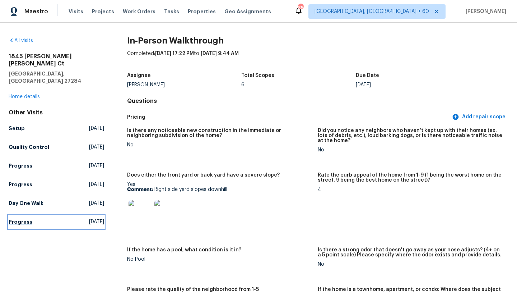
click at [26, 218] on h5 "Progress" at bounding box center [21, 221] width 24 height 7
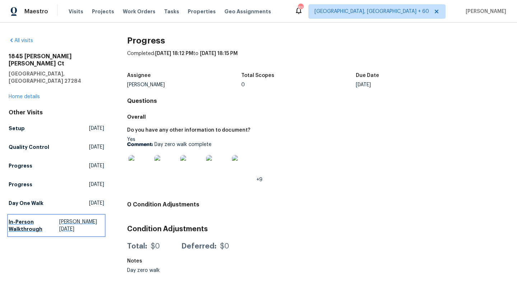
click at [59, 218] on h5 "In-Person Walkthrough" at bounding box center [34, 225] width 51 height 14
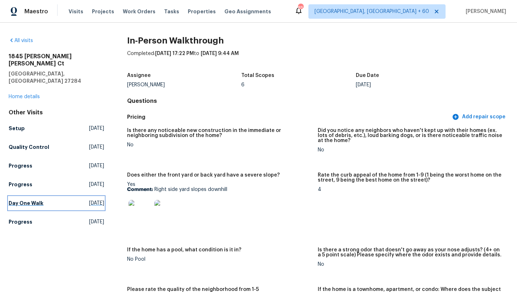
click at [89, 199] on span "[DATE]" at bounding box center [96, 202] width 15 height 7
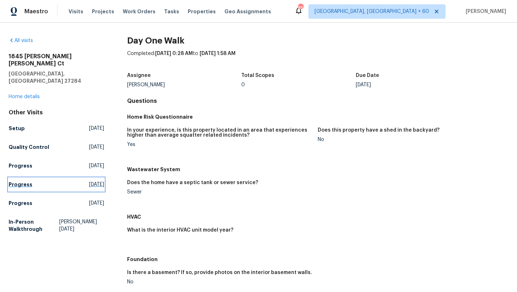
click at [85, 178] on link "Progress [DATE]" at bounding box center [57, 184] width 96 height 13
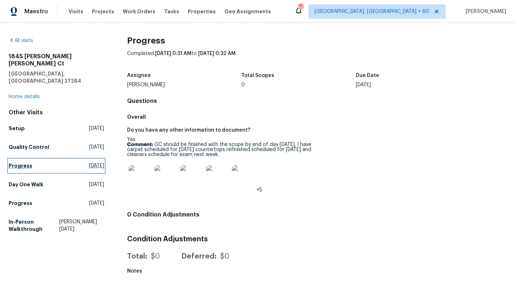
click at [89, 162] on span "[DATE]" at bounding box center [96, 165] width 15 height 7
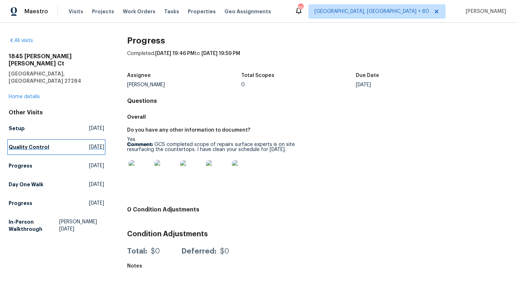
click at [89, 143] on span "[DATE]" at bounding box center [96, 146] width 15 height 7
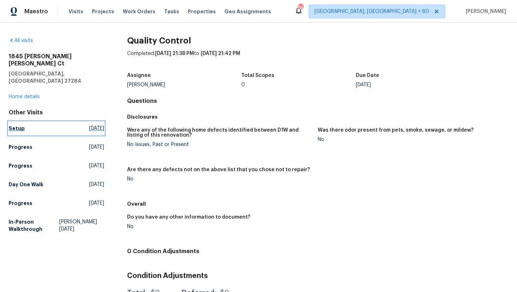
click at [89, 125] on span "[DATE]" at bounding box center [96, 128] width 15 height 7
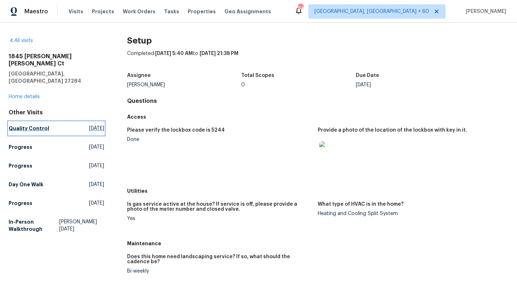
click at [89, 125] on span "[DATE]" at bounding box center [96, 128] width 15 height 7
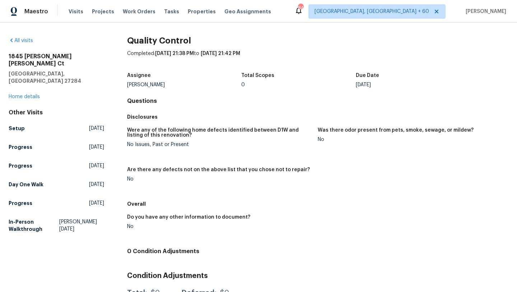
click at [10, 43] on div "All visits" at bounding box center [57, 40] width 96 height 7
click at [11, 40] on icon at bounding box center [12, 40] width 6 height 6
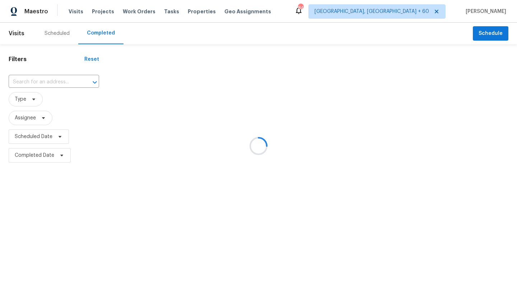
click at [36, 77] on div at bounding box center [258, 146] width 517 height 292
click at [36, 78] on div at bounding box center [258, 146] width 517 height 292
click at [36, 81] on div at bounding box center [258, 146] width 517 height 292
click at [67, 85] on div at bounding box center [258, 146] width 517 height 292
click at [65, 82] on div at bounding box center [258, 146] width 517 height 292
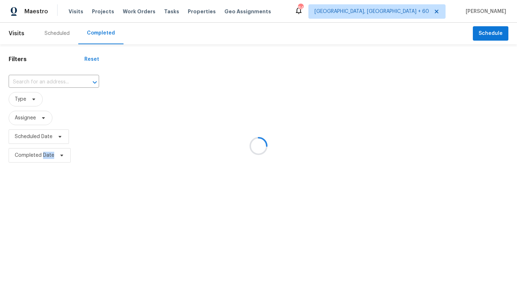
click at [65, 82] on div at bounding box center [258, 146] width 517 height 292
click at [48, 85] on div at bounding box center [258, 146] width 517 height 292
click at [101, 138] on div at bounding box center [258, 146] width 517 height 292
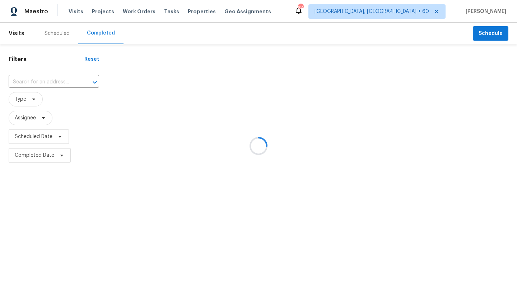
click at [30, 84] on div at bounding box center [258, 146] width 517 height 292
click at [53, 31] on div at bounding box center [258, 146] width 517 height 292
click at [53, 32] on div at bounding box center [258, 146] width 517 height 292
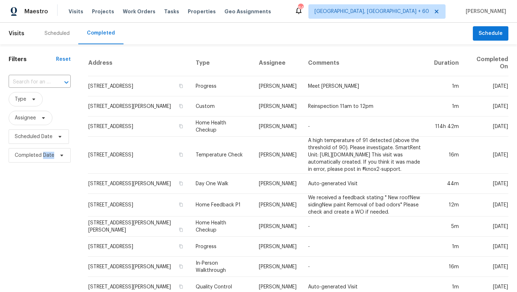
click at [32, 76] on div "​" at bounding box center [40, 81] width 62 height 15
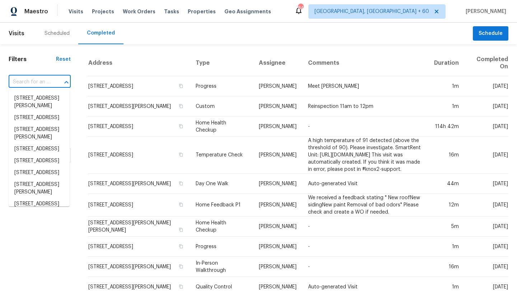
click at [32, 82] on input "text" at bounding box center [30, 82] width 42 height 11
paste input "[STREET_ADDRESS][PERSON_NAME][PERSON_NAME]"
type input "[STREET_ADDRESS][PERSON_NAME][PERSON_NAME]"
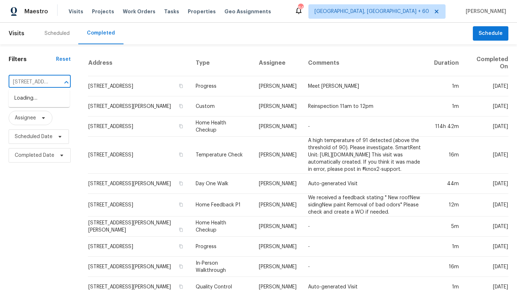
scroll to position [0, 74]
click at [48, 112] on li "[STREET_ADDRESS][PERSON_NAME]" at bounding box center [39, 101] width 61 height 19
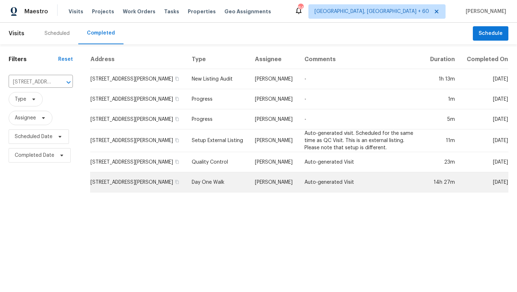
click at [130, 187] on td "[STREET_ADDRESS][PERSON_NAME]" at bounding box center [138, 182] width 96 height 20
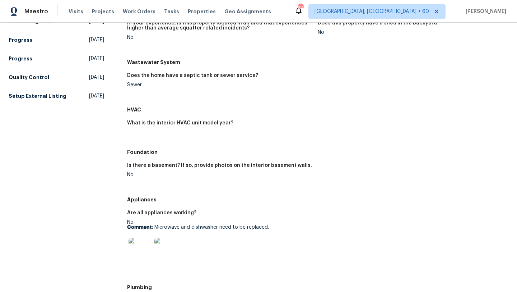
scroll to position [87, 0]
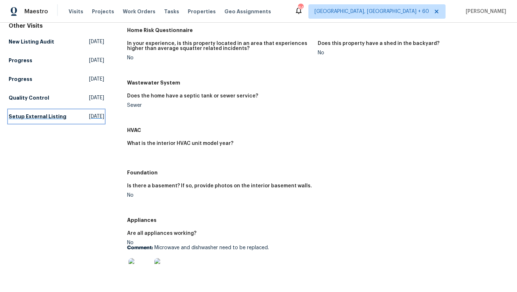
click at [44, 113] on h5 "Setup External Listing" at bounding box center [38, 116] width 58 height 7
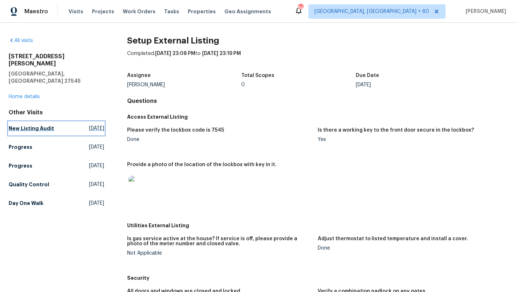
click at [89, 125] on span "[DATE]" at bounding box center [96, 128] width 15 height 7
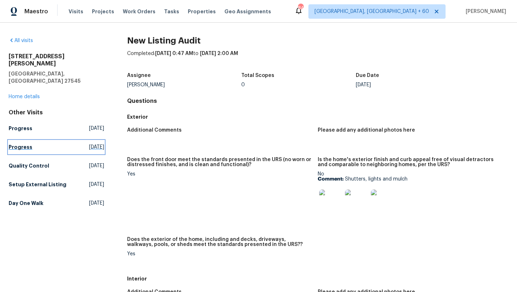
click at [89, 143] on span "[DATE]" at bounding box center [96, 146] width 15 height 7
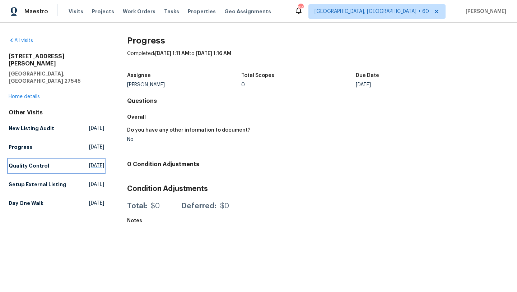
click at [95, 162] on span "[DATE]" at bounding box center [96, 165] width 15 height 7
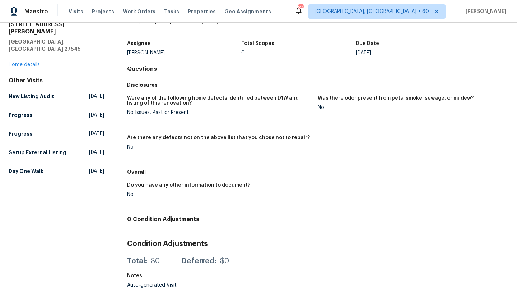
scroll to position [31, 0]
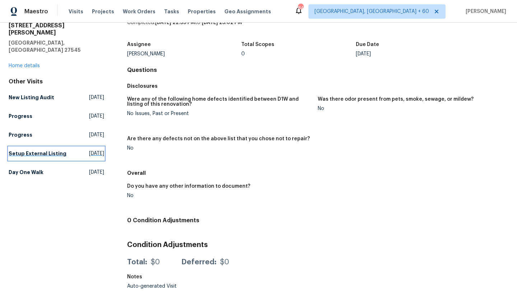
click at [89, 150] on span "[DATE]" at bounding box center [96, 153] width 15 height 7
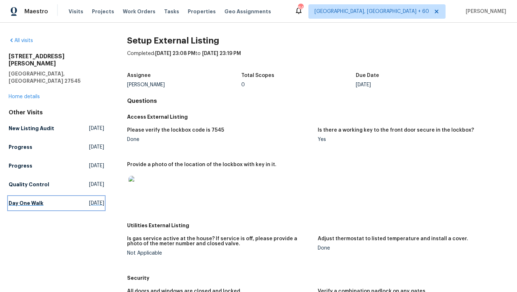
click at [97, 199] on span "[DATE]" at bounding box center [96, 202] width 15 height 7
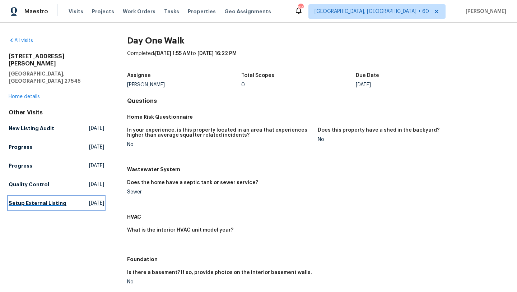
click at [93, 197] on link "Setup External Listing [DATE]" at bounding box center [57, 203] width 96 height 13
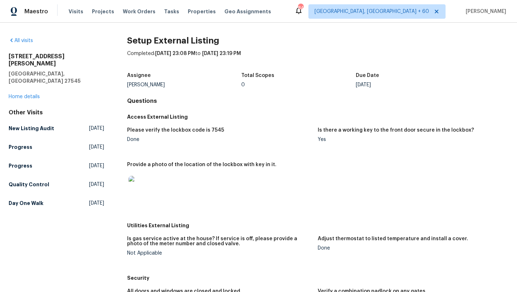
click at [172, 130] on h5 "Please verify the lockbox code is 7545" at bounding box center [175, 130] width 97 height 5
click at [174, 166] on h5 "Provide a photo of the location of the lockbox with key in it." at bounding box center [201, 164] width 149 height 5
click at [22, 40] on link "All visits" at bounding box center [21, 40] width 24 height 5
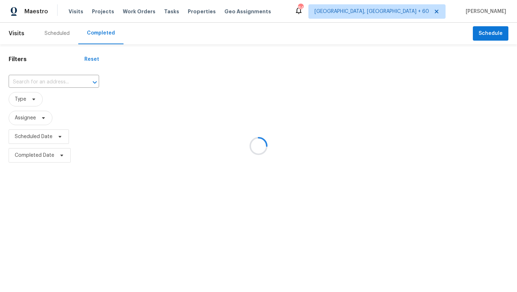
click at [34, 67] on div at bounding box center [258, 146] width 517 height 292
click at [34, 74] on div at bounding box center [258, 146] width 517 height 292
click at [33, 76] on div at bounding box center [258, 146] width 517 height 292
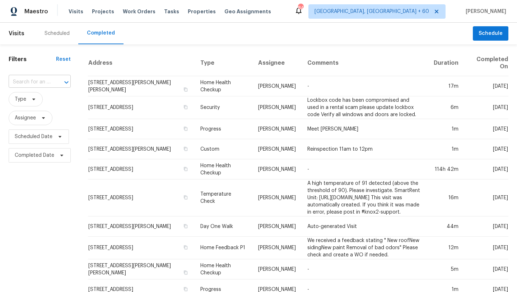
click at [29, 82] on input "text" at bounding box center [30, 82] width 42 height 11
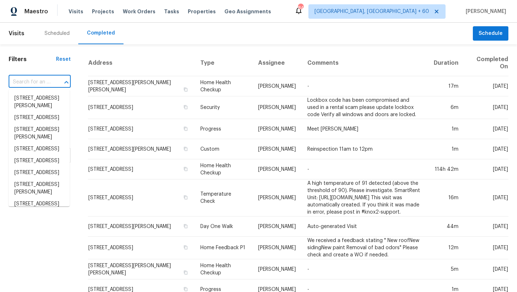
paste input "[STREET_ADDRESS][PERSON_NAME][PERSON_NAME]"
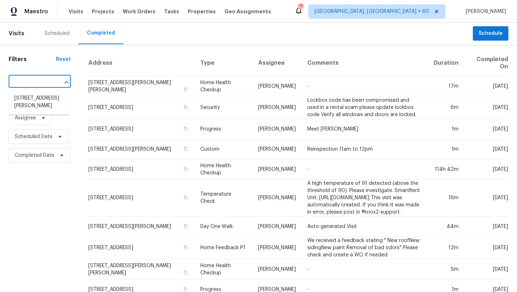
type input "[STREET_ADDRESS][PERSON_NAME][PERSON_NAME]"
click at [52, 112] on li "[STREET_ADDRESS][PERSON_NAME]" at bounding box center [39, 101] width 61 height 19
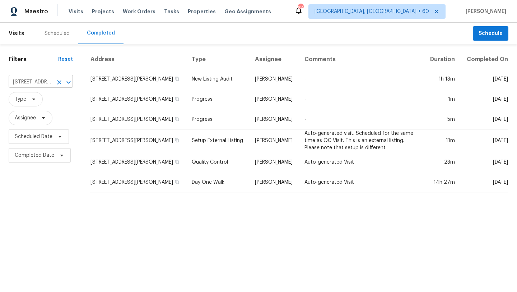
click at [49, 85] on input "[STREET_ADDRESS][PERSON_NAME]" at bounding box center [31, 82] width 44 height 11
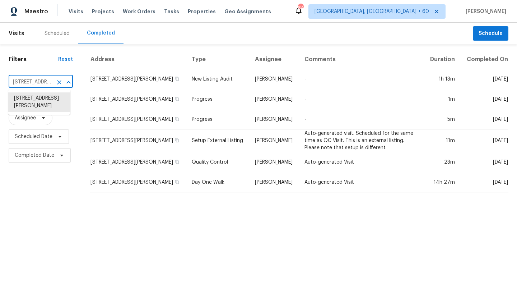
click at [49, 85] on input "[STREET_ADDRESS][PERSON_NAME]" at bounding box center [31, 82] width 44 height 11
click at [56, 83] on icon "Clear" at bounding box center [59, 82] width 7 height 7
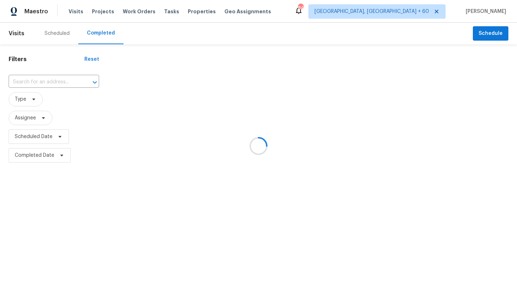
click at [45, 81] on div at bounding box center [258, 146] width 517 height 292
click at [48, 86] on div at bounding box center [258, 146] width 517 height 292
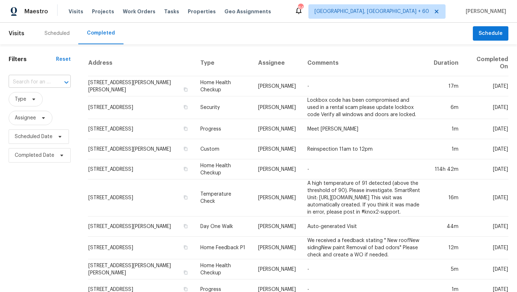
click at [48, 81] on input "text" at bounding box center [30, 82] width 42 height 11
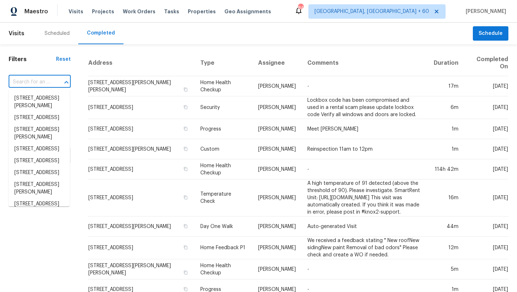
paste input "[STREET_ADDRESS][PERSON_NAME][PERSON_NAME]"
type input "[STREET_ADDRESS][PERSON_NAME][PERSON_NAME]"
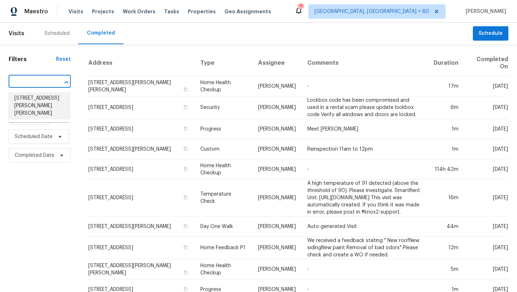
click at [45, 108] on li "[STREET_ADDRESS][PERSON_NAME][PERSON_NAME]" at bounding box center [39, 105] width 61 height 27
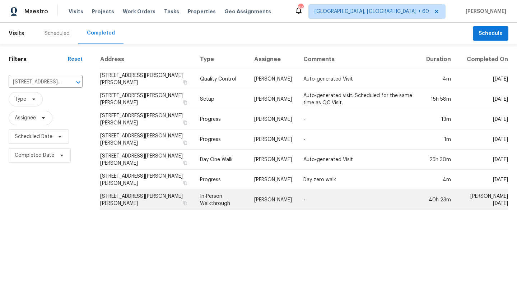
click at [137, 204] on td "[STREET_ADDRESS][PERSON_NAME][PERSON_NAME]" at bounding box center [147, 200] width 95 height 20
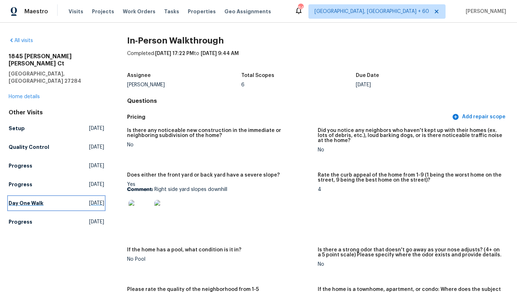
click at [89, 199] on span "[DATE]" at bounding box center [96, 202] width 15 height 7
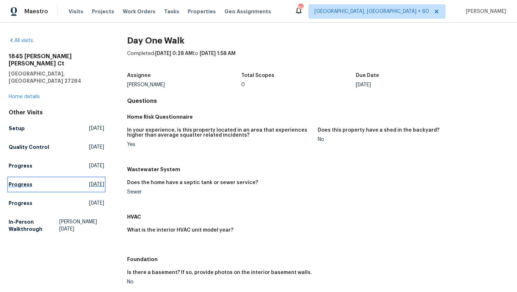
click at [92, 181] on span "[DATE]" at bounding box center [96, 184] width 15 height 7
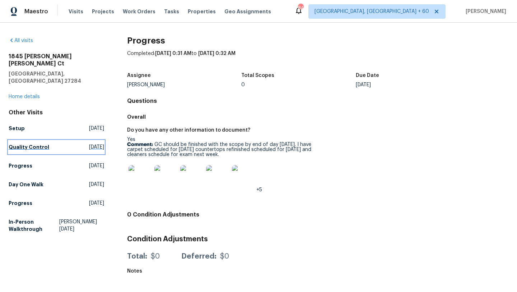
click at [89, 143] on span "[DATE]" at bounding box center [96, 146] width 15 height 7
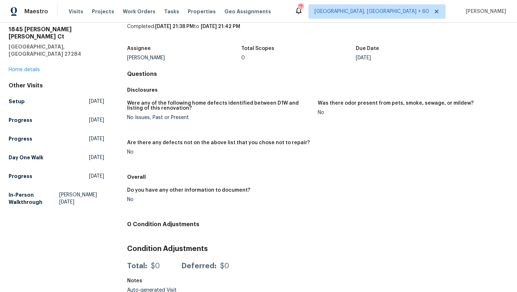
scroll to position [32, 0]
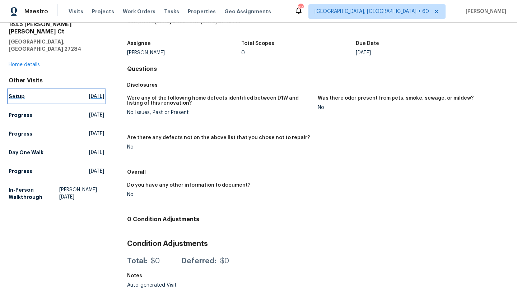
click at [95, 93] on span "[DATE]" at bounding box center [96, 96] width 15 height 7
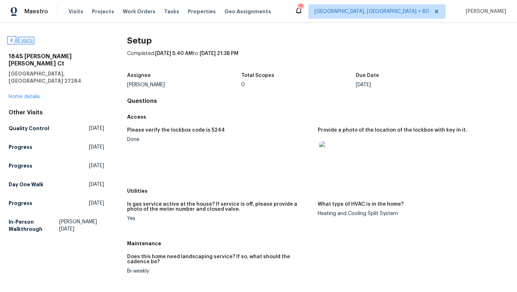
click at [10, 41] on icon at bounding box center [12, 40] width 6 height 6
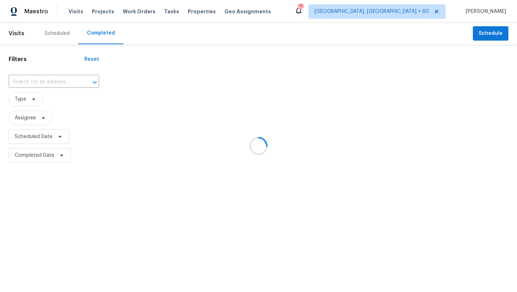
click at [32, 81] on div at bounding box center [258, 146] width 517 height 292
click at [36, 82] on div at bounding box center [258, 146] width 517 height 292
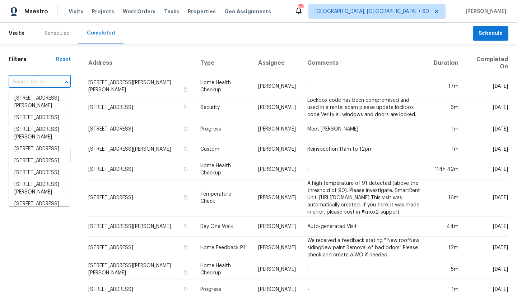
click at [37, 79] on input "text" at bounding box center [30, 82] width 42 height 11
paste input "[STREET_ADDRESS][PERSON_NAME]"
type input "[STREET_ADDRESS][PERSON_NAME]"
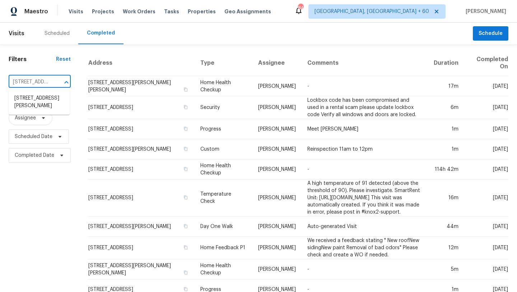
scroll to position [0, 75]
click at [38, 100] on li "[STREET_ADDRESS][PERSON_NAME]" at bounding box center [39, 101] width 61 height 19
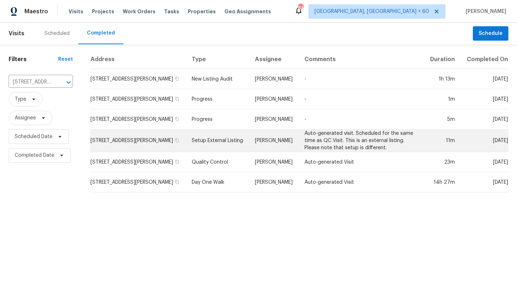
click at [125, 147] on td "[STREET_ADDRESS][PERSON_NAME]" at bounding box center [138, 140] width 96 height 23
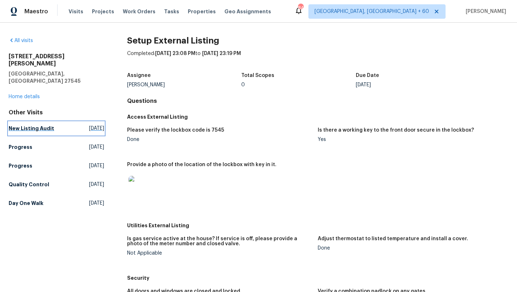
click at [89, 125] on span "[DATE]" at bounding box center [96, 128] width 15 height 7
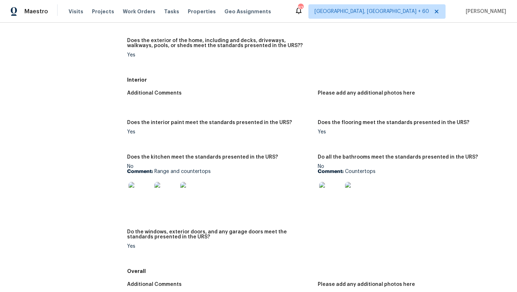
scroll to position [355, 0]
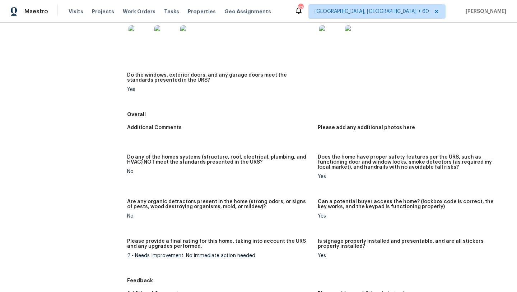
click at [224, 163] on h5 "Do any of the homes systems (structure, roof, electrical, plumbing, and HVAC) N…" at bounding box center [219, 160] width 185 height 10
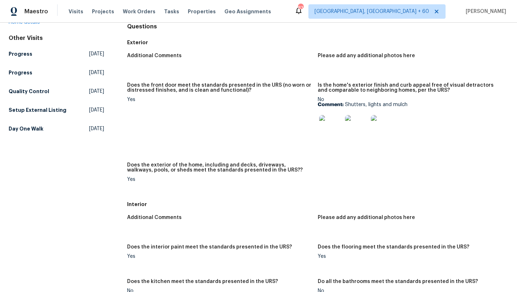
scroll to position [0, 0]
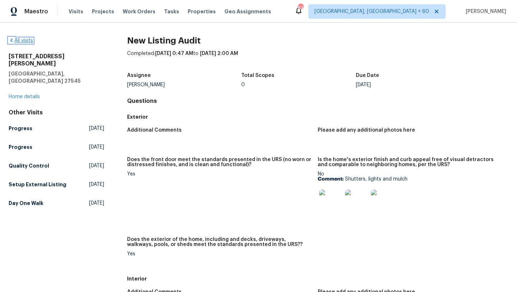
click at [11, 38] on icon at bounding box center [12, 40] width 6 height 6
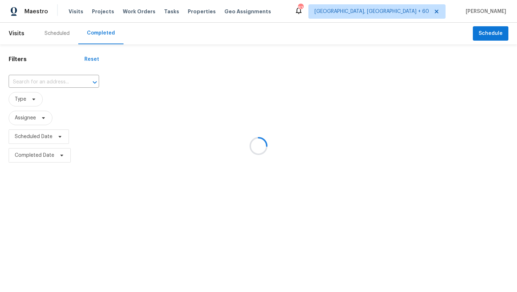
click at [22, 79] on div at bounding box center [258, 146] width 517 height 292
click at [22, 81] on div at bounding box center [258, 146] width 517 height 292
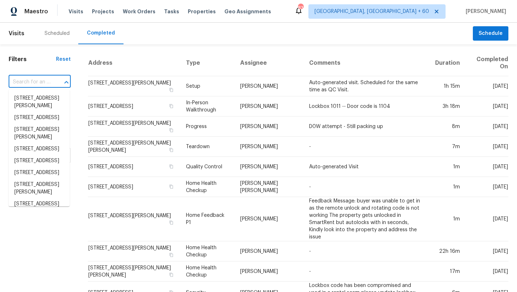
click at [22, 82] on input "text" at bounding box center [30, 82] width 42 height 11
paste input "[STREET_ADDRESS]"
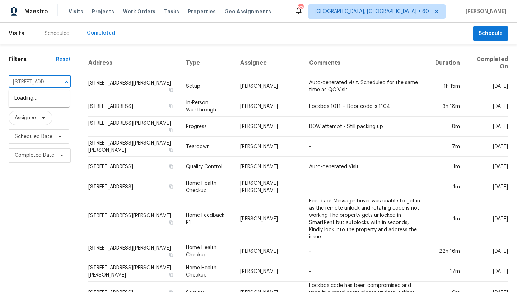
scroll to position [0, 105]
drag, startPoint x: 52, startPoint y: 81, endPoint x: 22, endPoint y: 82, distance: 30.2
click at [22, 82] on div "[STREET_ADDRESS] ​" at bounding box center [40, 82] width 62 height 11
drag, startPoint x: 18, startPoint y: 82, endPoint x: 54, endPoint y: 82, distance: 35.9
click at [54, 82] on div "[STREET_ADDRESS] ​" at bounding box center [40, 82] width 62 height 11
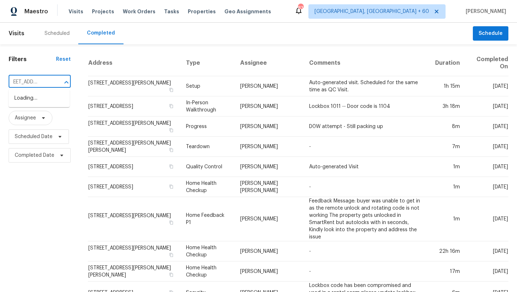
scroll to position [0, 74]
type input "[STREET_ADDRESS]"
click at [22, 104] on li "[STREET_ADDRESS]" at bounding box center [39, 98] width 61 height 12
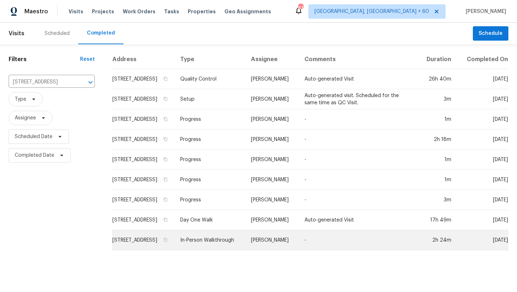
click at [119, 245] on td "[STREET_ADDRESS]" at bounding box center [143, 240] width 63 height 20
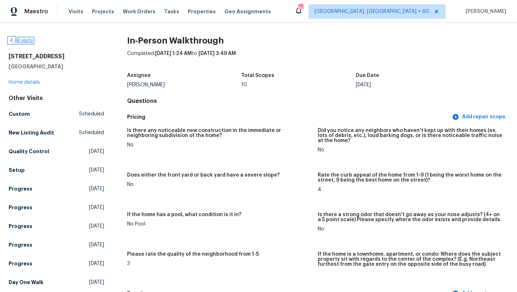
click at [15, 41] on link "All visits" at bounding box center [21, 40] width 24 height 5
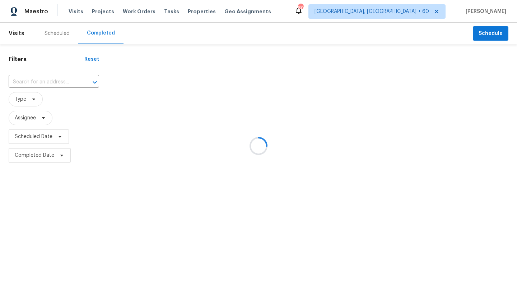
click at [28, 78] on div at bounding box center [258, 146] width 517 height 292
click at [29, 84] on div at bounding box center [258, 146] width 517 height 292
click at [29, 79] on div at bounding box center [258, 146] width 517 height 292
click at [36, 80] on div at bounding box center [258, 146] width 517 height 292
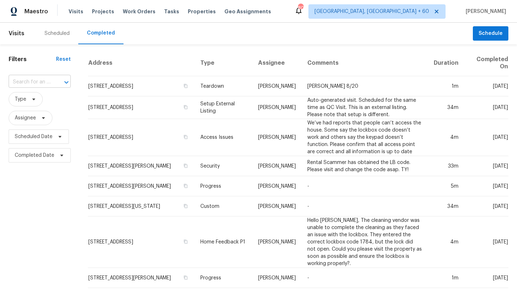
click at [36, 80] on input "text" at bounding box center [30, 82] width 42 height 11
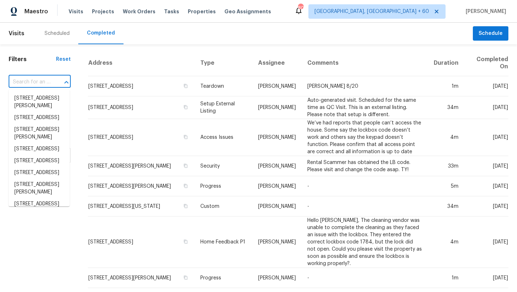
paste input "[STREET_ADDRESS]"
type input "[STREET_ADDRESS]"
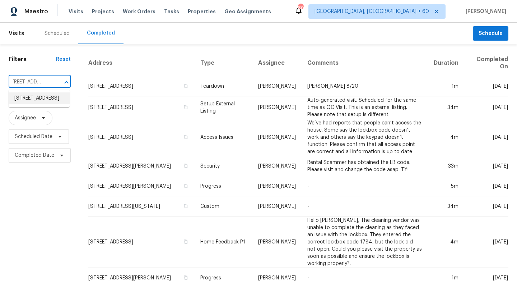
click at [39, 101] on li "[STREET_ADDRESS]" at bounding box center [39, 98] width 61 height 12
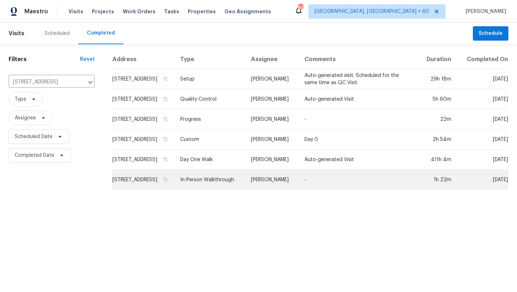
click at [126, 182] on td "[STREET_ADDRESS]" at bounding box center [143, 180] width 63 height 20
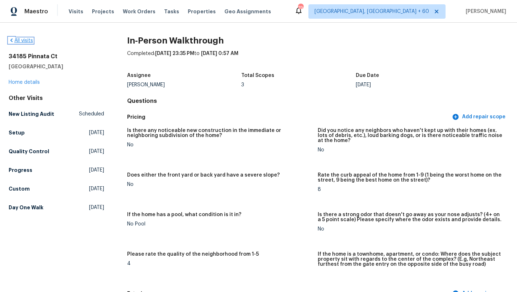
click at [11, 40] on icon at bounding box center [11, 40] width 2 height 4
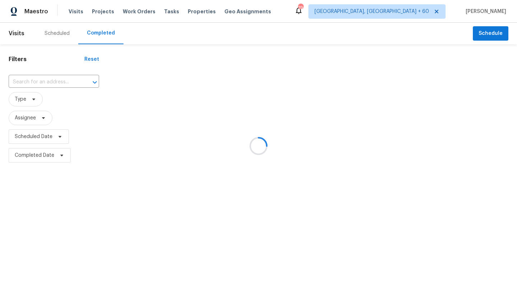
click at [34, 88] on div at bounding box center [258, 146] width 517 height 292
click at [34, 83] on div at bounding box center [258, 146] width 517 height 292
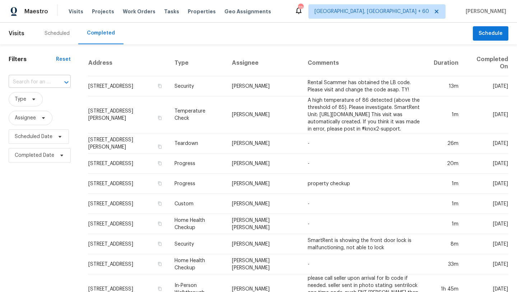
click at [34, 80] on input "text" at bounding box center [30, 82] width 42 height 11
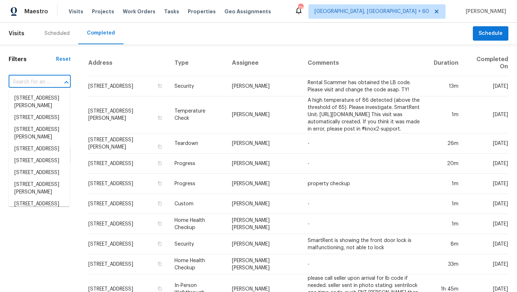
paste input "[STREET_ADDRESS]"
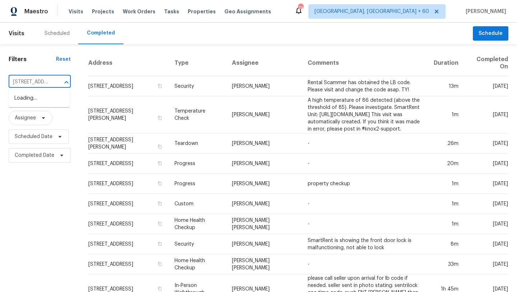
scroll to position [0, 90]
drag, startPoint x: 56, startPoint y: 83, endPoint x: 23, endPoint y: 81, distance: 33.8
click at [23, 81] on div "[STREET_ADDRESS] ​" at bounding box center [40, 82] width 62 height 11
drag, startPoint x: 23, startPoint y: 81, endPoint x: 57, endPoint y: 80, distance: 34.1
click at [57, 80] on div "[STREET_ADDRESS] ​" at bounding box center [40, 82] width 62 height 11
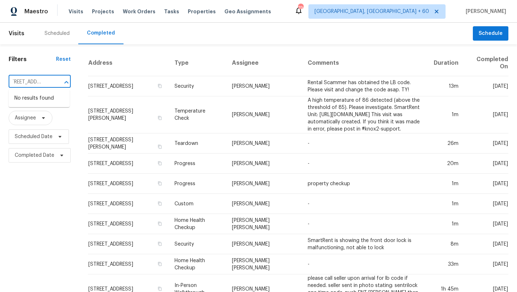
type input "[STREET_ADDRESS]"
click at [52, 104] on li "[STREET_ADDRESS]" at bounding box center [39, 98] width 61 height 12
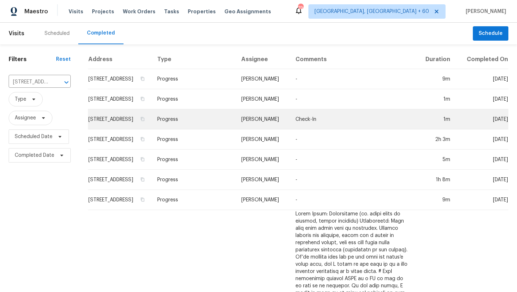
click at [130, 125] on td "[STREET_ADDRESS]" at bounding box center [120, 119] width 64 height 20
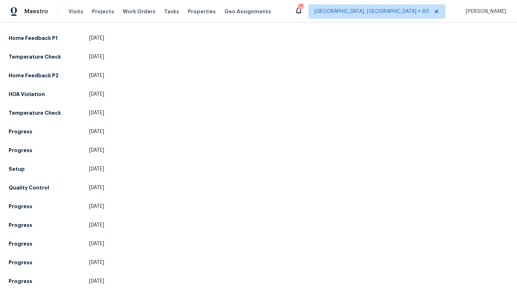
scroll to position [297, 0]
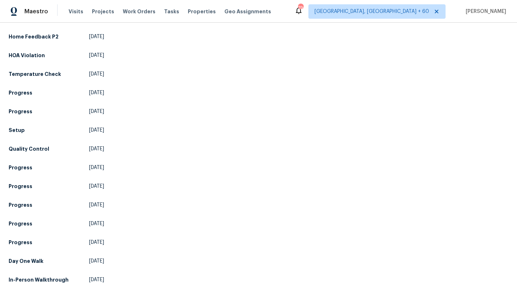
click at [92, 245] on div "Other Visits Progress [DATE] Progress [DATE] Progress [DATE] Progress [DATE] Pr…" at bounding box center [57, 49] width 96 height 474
click at [24, 276] on h5 "In-Person Walkthrough" at bounding box center [39, 279] width 60 height 7
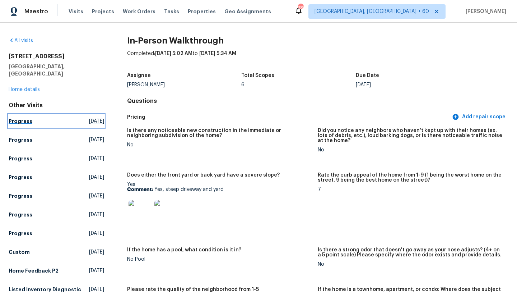
click at [89, 118] on span "[DATE]" at bounding box center [96, 121] width 15 height 7
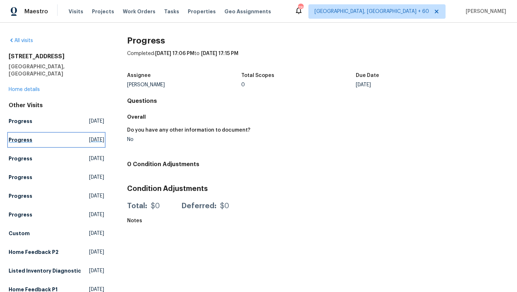
click at [89, 136] on span "[DATE]" at bounding box center [96, 139] width 15 height 7
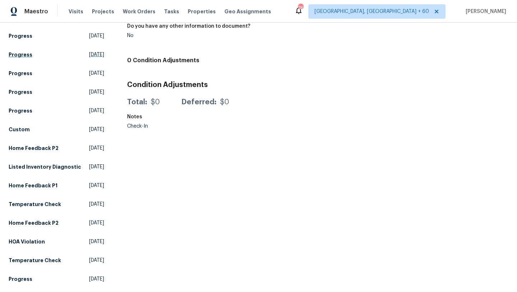
scroll to position [105, 0]
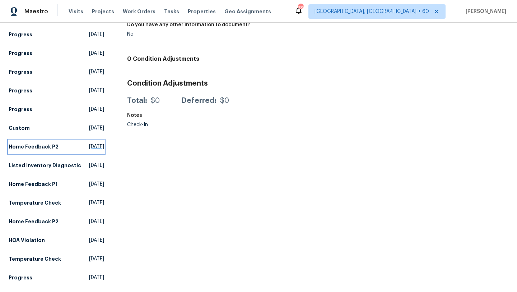
click at [89, 143] on span "[DATE]" at bounding box center [96, 146] width 15 height 7
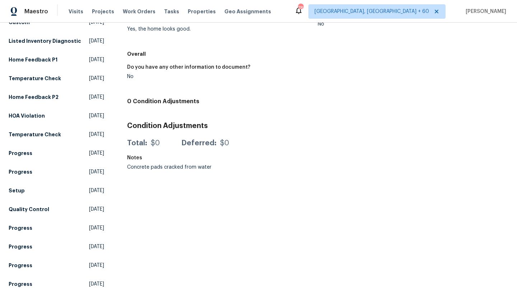
scroll to position [297, 0]
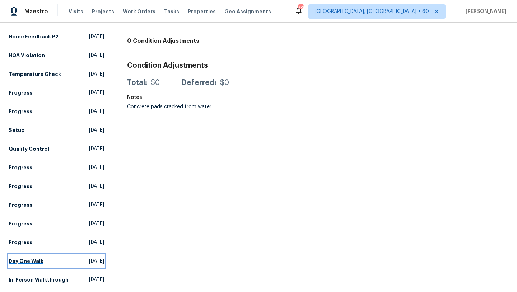
click at [89, 257] on span "[DATE]" at bounding box center [96, 260] width 15 height 7
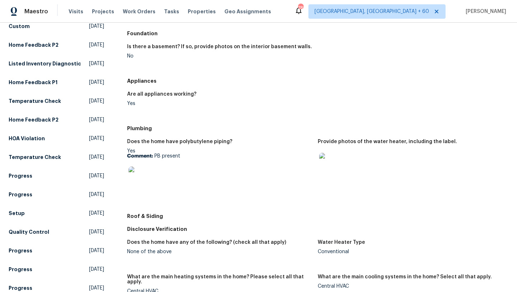
scroll to position [399, 0]
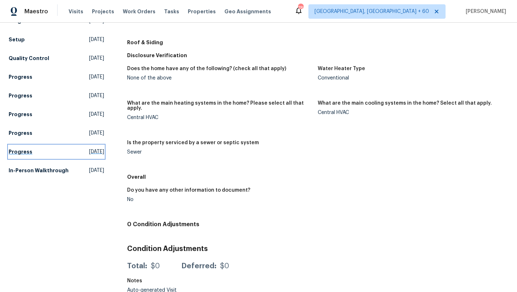
click at [89, 148] on span "[DATE]" at bounding box center [96, 151] width 15 height 7
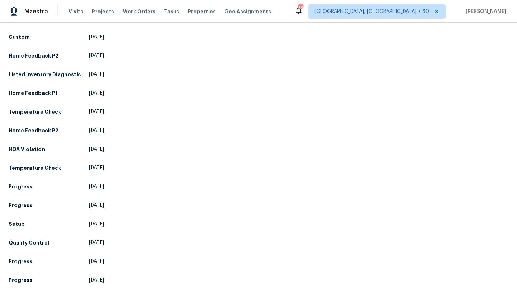
scroll to position [297, 0]
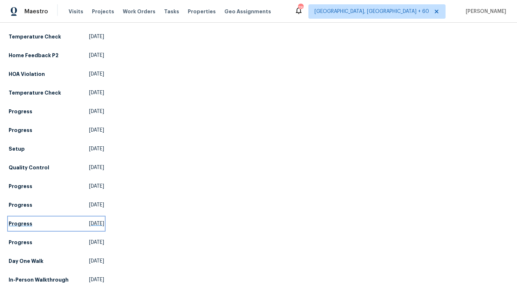
click at [79, 217] on link "Progress [DATE]" at bounding box center [57, 223] width 96 height 13
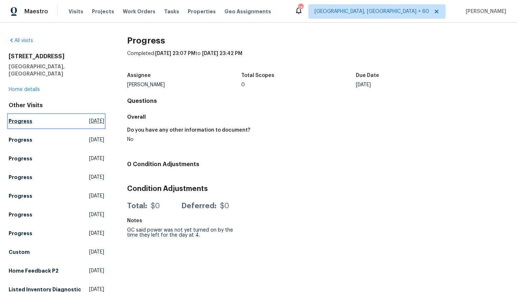
click at [89, 118] on span "[DATE]" at bounding box center [96, 121] width 15 height 7
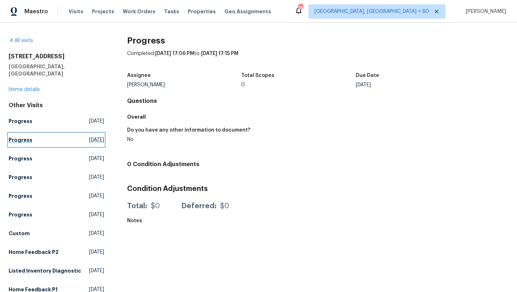
click at [82, 133] on link "Progress [DATE]" at bounding box center [57, 139] width 96 height 13
click at [89, 155] on span "[DATE]" at bounding box center [96, 158] width 15 height 7
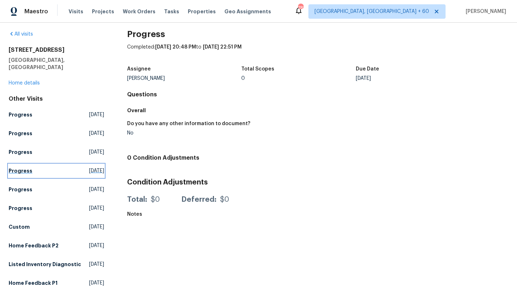
click at [81, 170] on link "Progress [DATE]" at bounding box center [57, 170] width 96 height 13
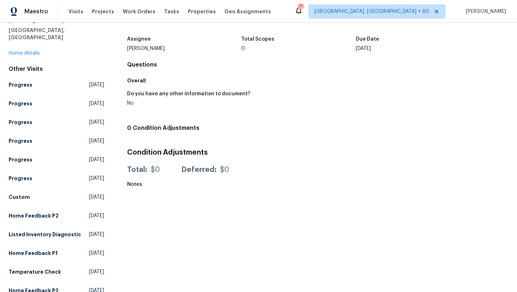
scroll to position [45, 0]
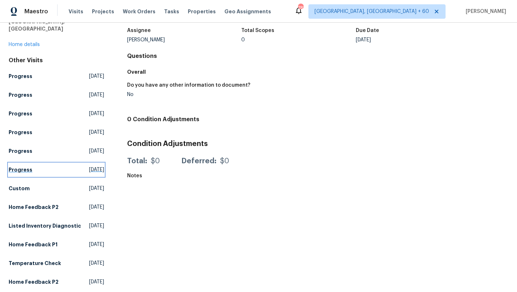
click at [89, 166] on span "[DATE]" at bounding box center [96, 169] width 15 height 7
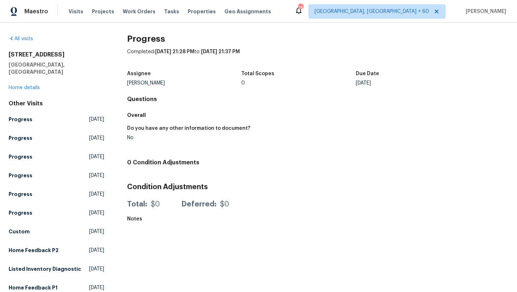
scroll to position [40, 0]
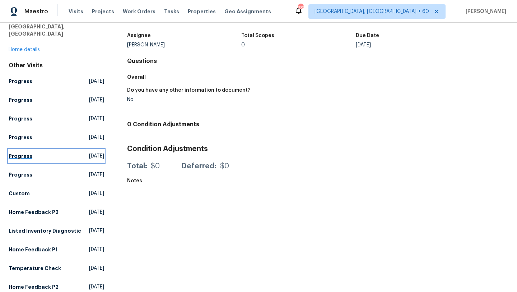
click at [81, 153] on link "Progress [DATE]" at bounding box center [57, 155] width 96 height 13
click at [89, 152] on span "[DATE]" at bounding box center [96, 155] width 15 height 7
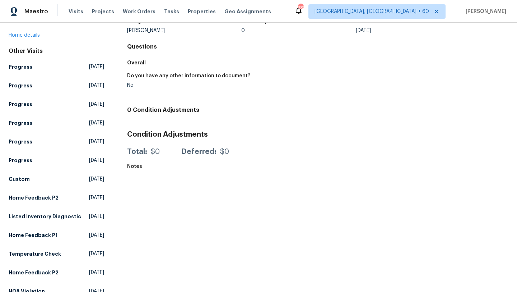
scroll to position [60, 0]
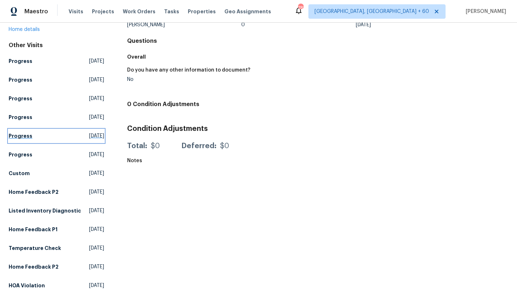
click at [89, 132] on span "[DATE]" at bounding box center [96, 135] width 15 height 7
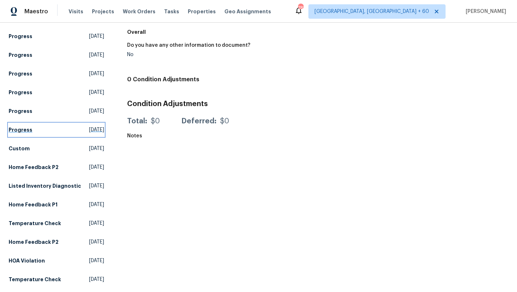
click at [89, 126] on span "[DATE]" at bounding box center [96, 129] width 15 height 7
click at [89, 145] on span "[DATE]" at bounding box center [96, 148] width 15 height 7
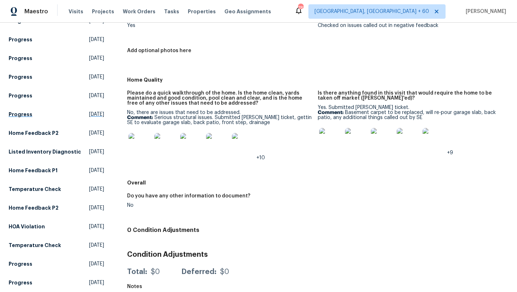
scroll to position [163, 0]
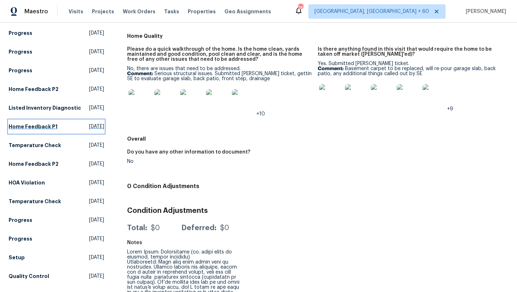
click at [89, 125] on span "[DATE]" at bounding box center [96, 126] width 15 height 7
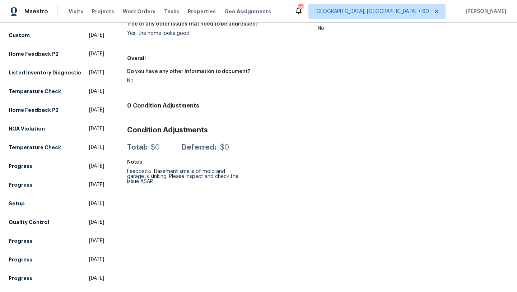
scroll to position [297, 0]
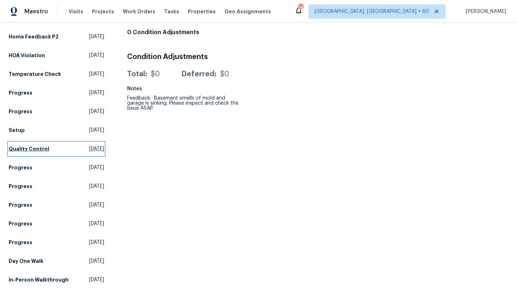
click at [89, 145] on span "[DATE]" at bounding box center [96, 148] width 15 height 7
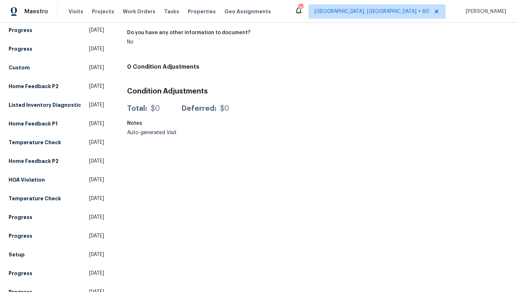
scroll to position [297, 0]
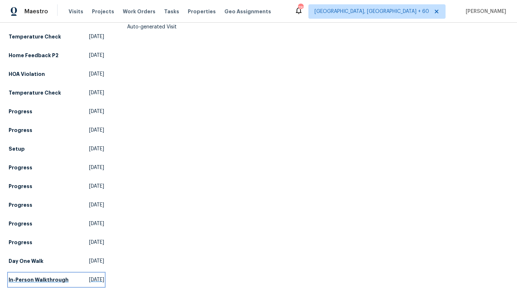
click at [89, 277] on span "[DATE]" at bounding box center [96, 279] width 15 height 7
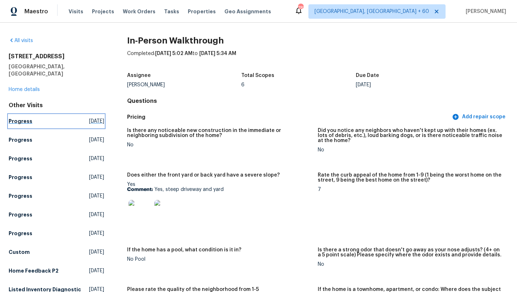
click at [91, 118] on span "[DATE]" at bounding box center [96, 121] width 15 height 7
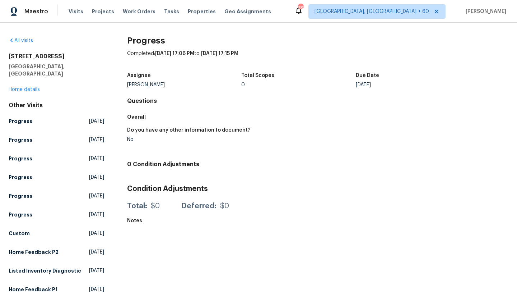
click at [60, 115] on link "Progress [DATE]" at bounding box center [57, 121] width 96 height 13
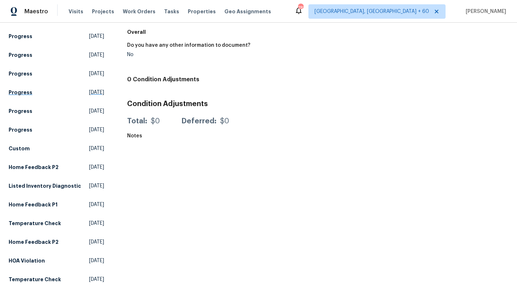
scroll to position [93, 0]
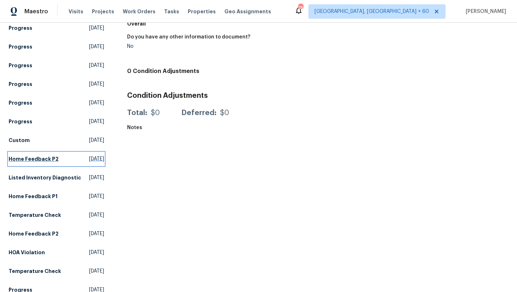
click at [89, 155] on span "[DATE]" at bounding box center [96, 158] width 15 height 7
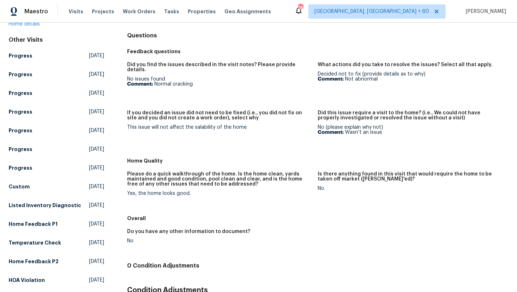
scroll to position [69, 0]
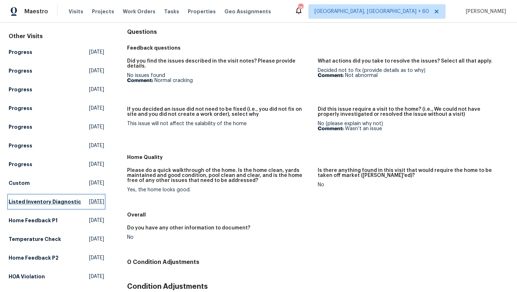
click at [89, 198] on span "[DATE]" at bounding box center [96, 201] width 15 height 7
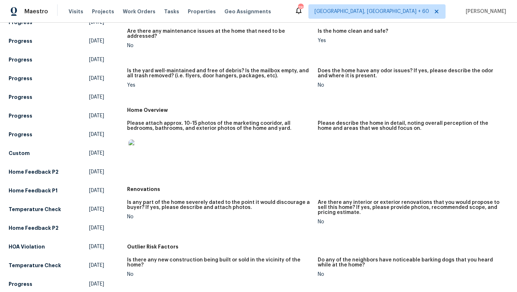
scroll to position [120, 0]
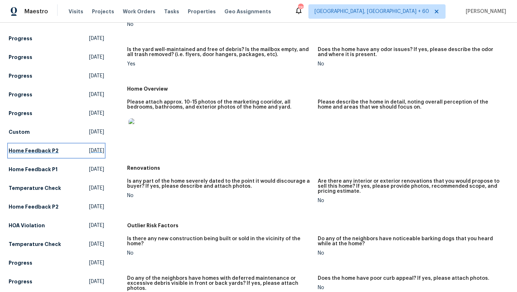
click at [89, 147] on span "[DATE]" at bounding box center [96, 150] width 15 height 7
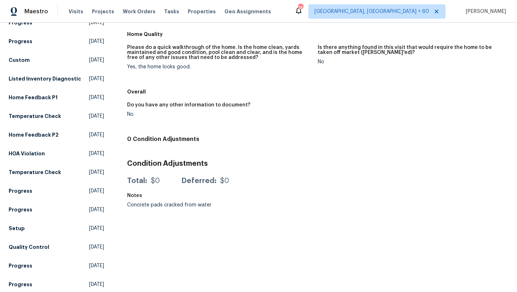
scroll to position [297, 0]
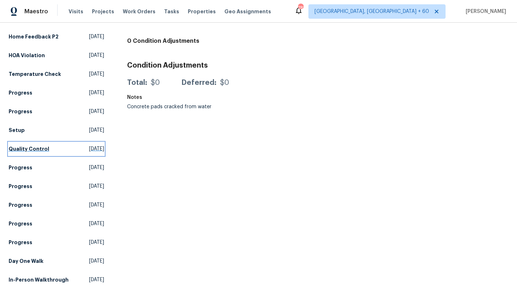
click at [89, 145] on span "[DATE]" at bounding box center [96, 148] width 15 height 7
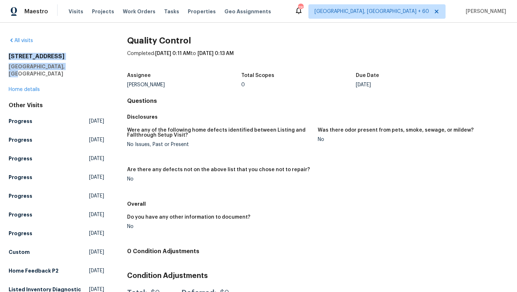
drag, startPoint x: 67, startPoint y: 65, endPoint x: 6, endPoint y: 58, distance: 60.8
click at [6, 58] on div "All visits [STREET_ADDRESS] Home details Other Visits Progress [DATE] Progress …" at bounding box center [258, 157] width 517 height 269
copy div "[STREET_ADDRESS]"
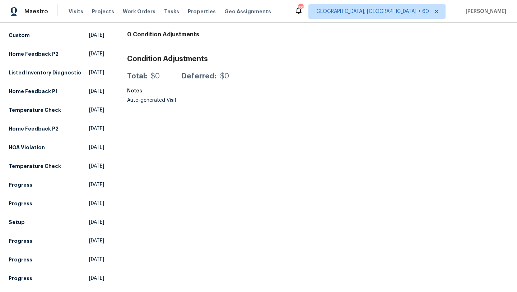
scroll to position [297, 0]
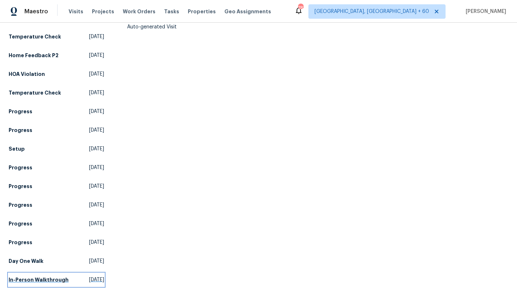
click at [89, 277] on span "[DATE]" at bounding box center [96, 279] width 15 height 7
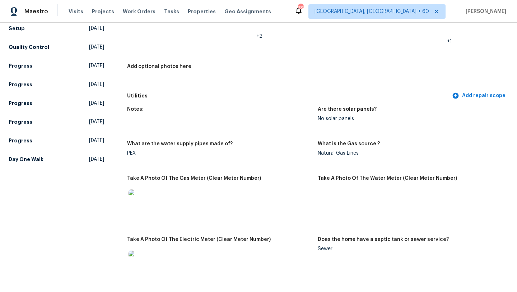
scroll to position [419, 0]
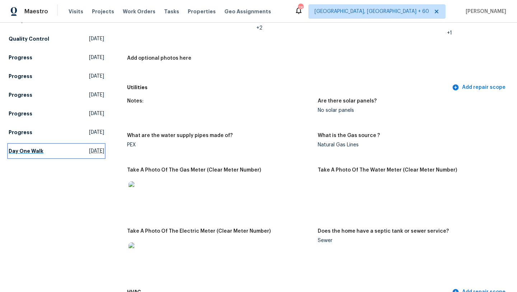
click at [89, 150] on span "[DATE]" at bounding box center [96, 150] width 15 height 7
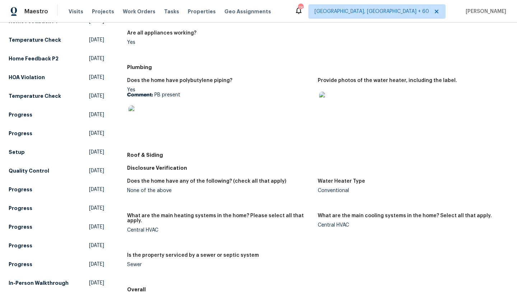
scroll to position [399, 0]
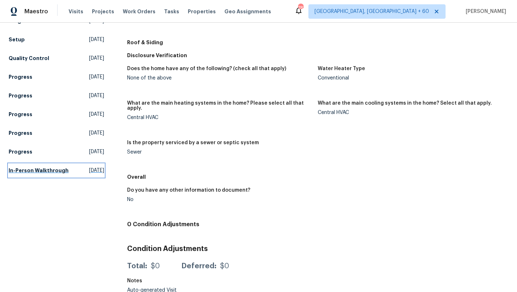
click at [89, 171] on span "[DATE]" at bounding box center [96, 170] width 15 height 7
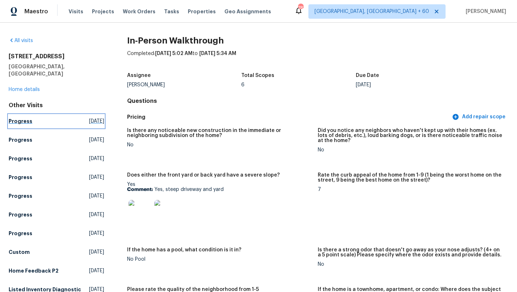
click at [89, 118] on span "[DATE]" at bounding box center [96, 121] width 15 height 7
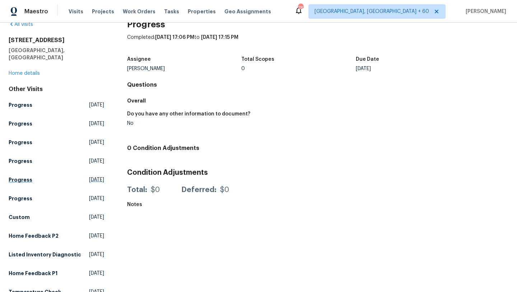
scroll to position [64, 0]
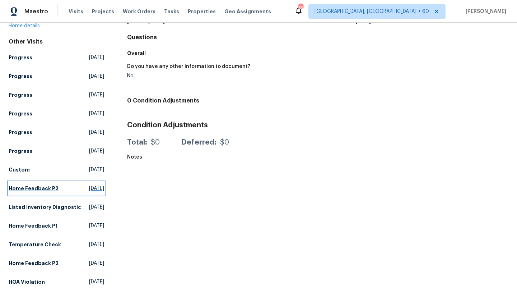
click at [89, 185] on span "[DATE]" at bounding box center [96, 188] width 15 height 7
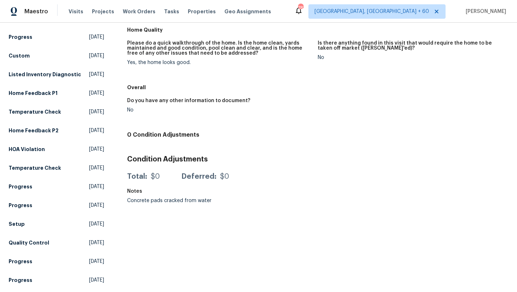
scroll to position [212, 0]
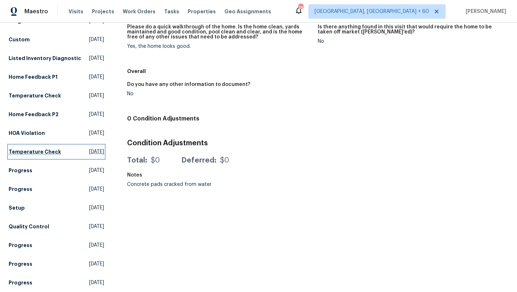
click at [89, 150] on span "[DATE]" at bounding box center [96, 151] width 15 height 7
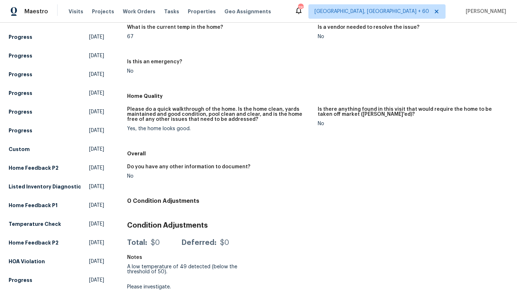
scroll to position [180, 0]
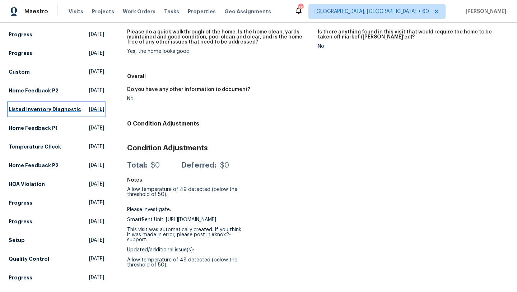
click at [38, 106] on h5 "Listed Inventory Diagnostic" at bounding box center [45, 109] width 73 height 7
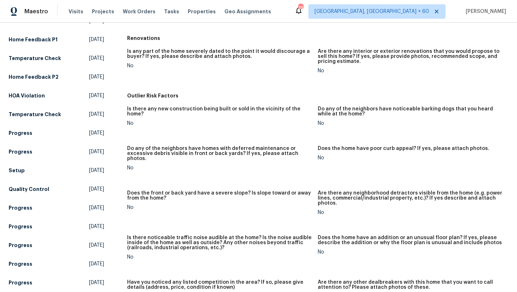
scroll to position [376, 0]
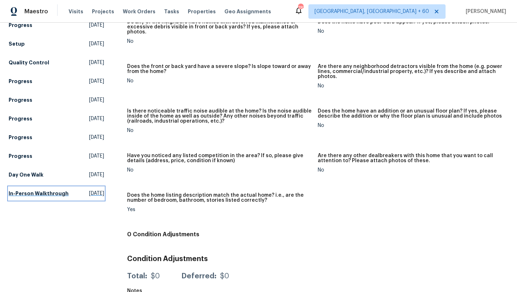
click at [89, 190] on span "[DATE]" at bounding box center [96, 193] width 15 height 7
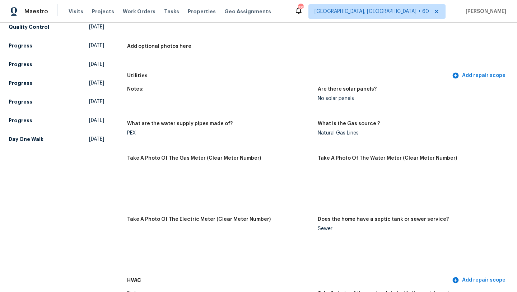
scroll to position [356, 0]
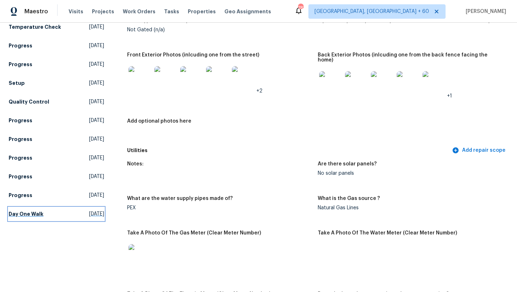
click at [89, 211] on span "[DATE]" at bounding box center [96, 213] width 15 height 7
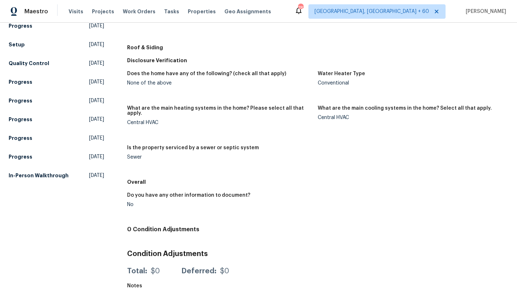
scroll to position [397, 0]
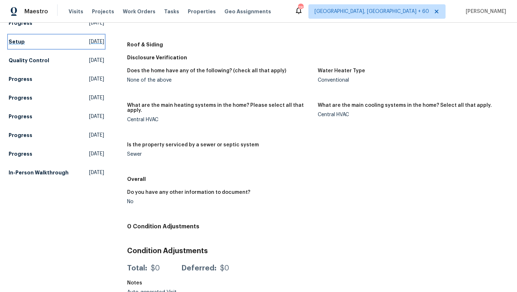
click at [89, 40] on span "[DATE]" at bounding box center [96, 41] width 15 height 7
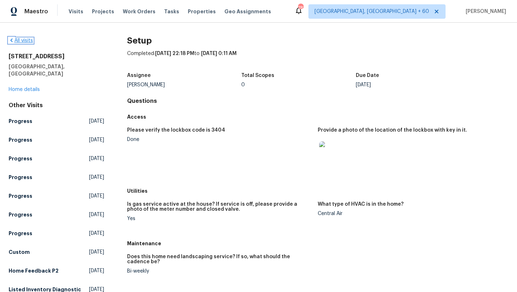
click at [12, 40] on icon at bounding box center [12, 40] width 6 height 6
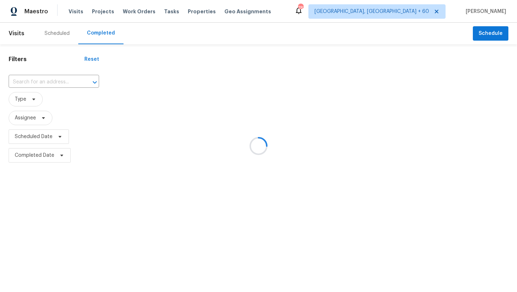
click at [41, 83] on div at bounding box center [258, 146] width 517 height 292
click at [35, 80] on div at bounding box center [258, 146] width 517 height 292
click at [36, 83] on div at bounding box center [258, 146] width 517 height 292
click at [36, 83] on input "text" at bounding box center [44, 82] width 70 height 11
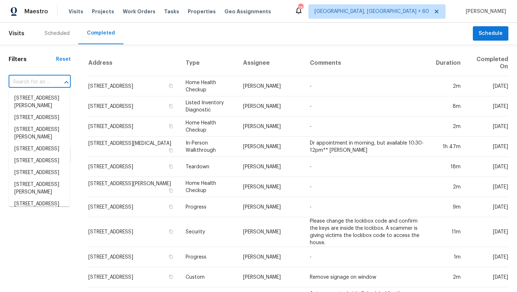
click at [36, 83] on input "text" at bounding box center [30, 82] width 42 height 11
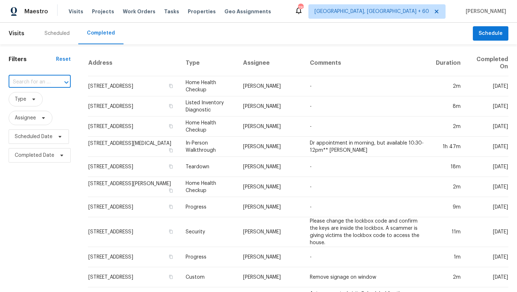
paste input "[STREET_ADDRESS]"
drag, startPoint x: 53, startPoint y: 80, endPoint x: 8, endPoint y: 79, distance: 44.6
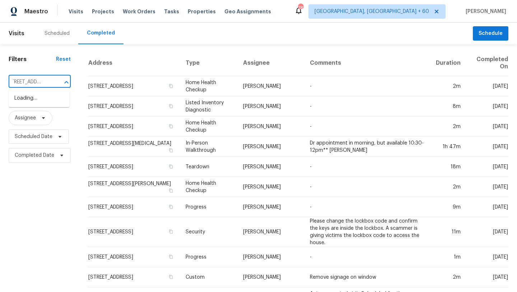
type input "[STREET_ADDRESS]"
click at [41, 97] on li "[STREET_ADDRESS]" at bounding box center [39, 98] width 61 height 12
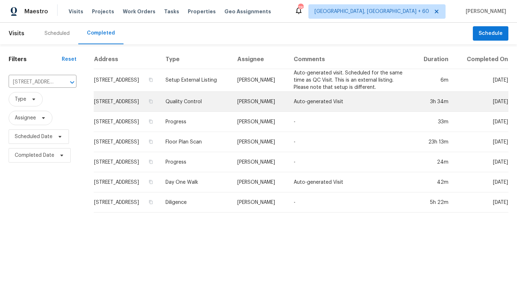
click at [130, 98] on td "[STREET_ADDRESS]" at bounding box center [127, 102] width 66 height 20
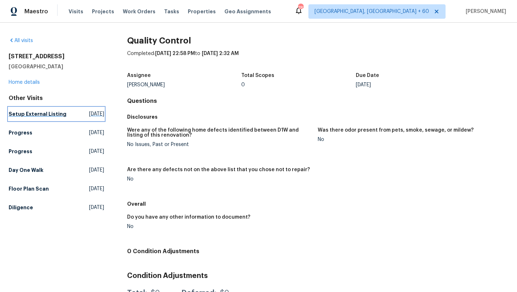
click at [49, 115] on h5 "Setup External Listing" at bounding box center [38, 113] width 58 height 7
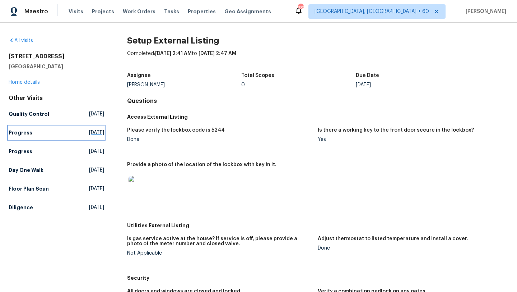
click at [34, 131] on link "Progress [DATE]" at bounding box center [57, 132] width 96 height 13
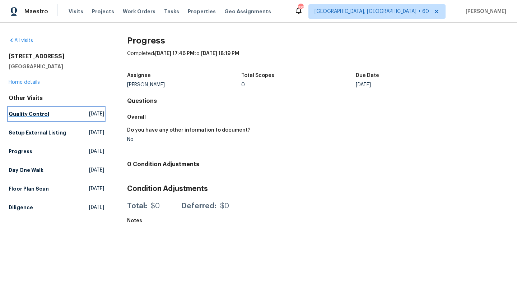
click at [28, 113] on h5 "Quality Control" at bounding box center [29, 113] width 41 height 7
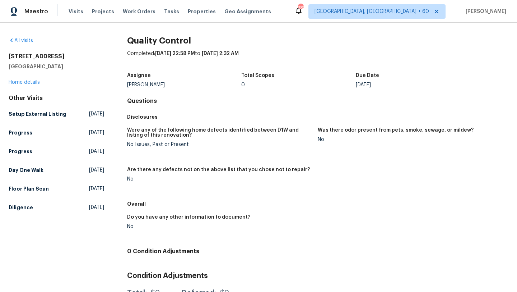
scroll to position [32, 0]
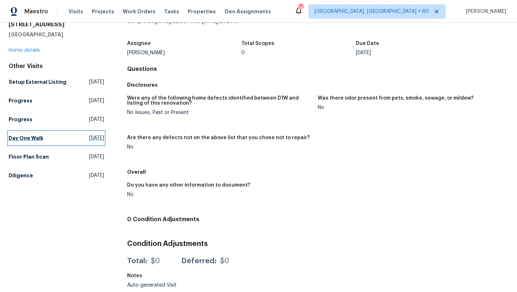
click at [32, 137] on h5 "Day One Walk" at bounding box center [26, 137] width 35 height 7
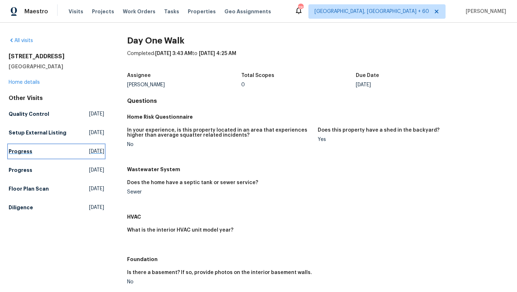
click at [89, 151] on span "[DATE]" at bounding box center [96, 151] width 15 height 7
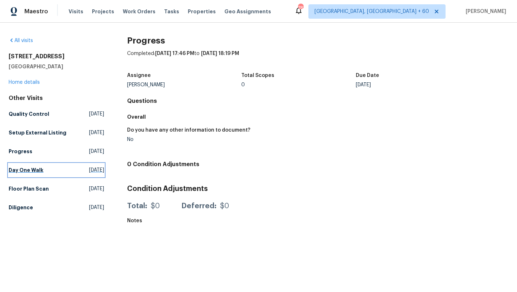
click at [89, 167] on span "[DATE]" at bounding box center [96, 169] width 15 height 7
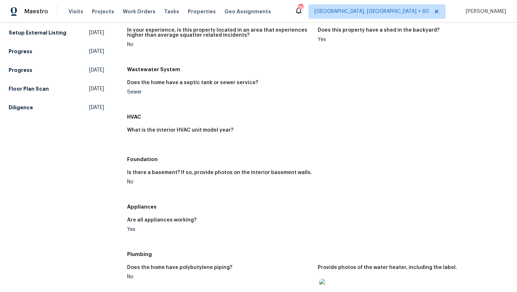
scroll to position [91, 0]
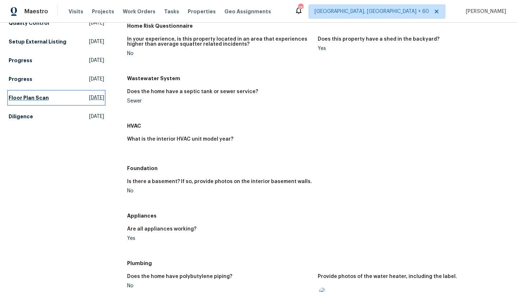
click at [89, 96] on span "[DATE]" at bounding box center [96, 97] width 15 height 7
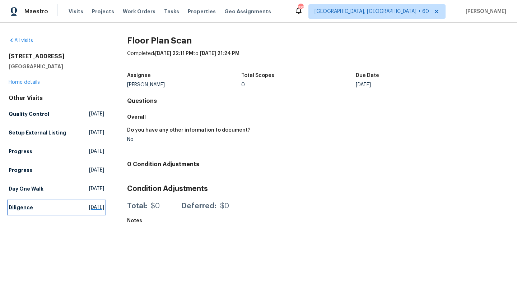
click at [89, 207] on span "[DATE]" at bounding box center [96, 207] width 15 height 7
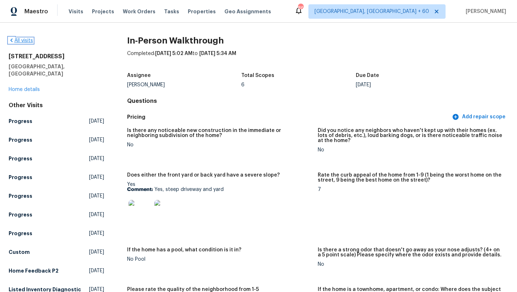
click at [12, 40] on icon at bounding box center [12, 40] width 6 height 6
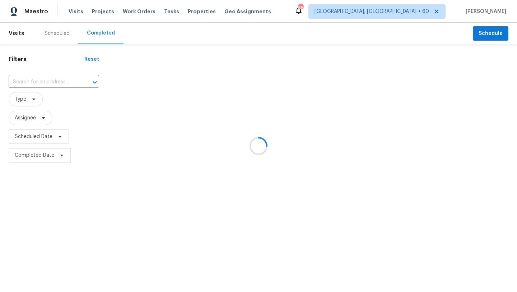
click at [42, 78] on div at bounding box center [258, 146] width 517 height 292
click at [40, 81] on div at bounding box center [258, 146] width 517 height 292
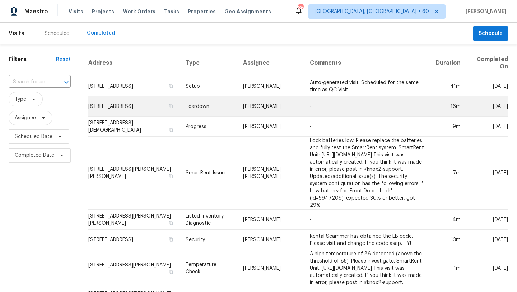
click at [98, 106] on td "[STREET_ADDRESS]" at bounding box center [134, 106] width 92 height 20
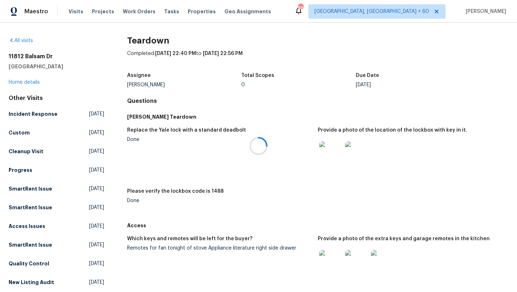
click at [6, 36] on div at bounding box center [258, 146] width 517 height 292
click at [16, 38] on link "All visits" at bounding box center [21, 40] width 24 height 5
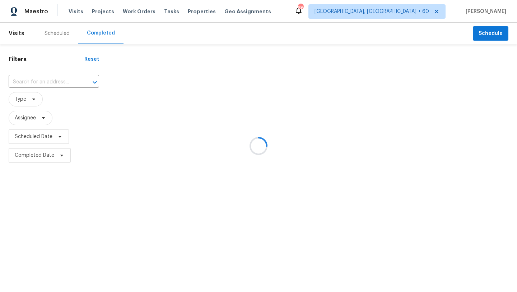
click at [35, 81] on div at bounding box center [258, 146] width 517 height 292
click at [38, 81] on div at bounding box center [258, 146] width 517 height 292
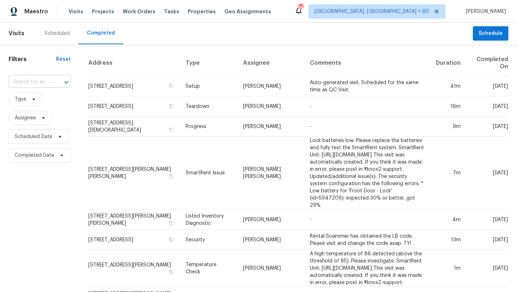
click at [42, 81] on input "text" at bounding box center [30, 82] width 42 height 11
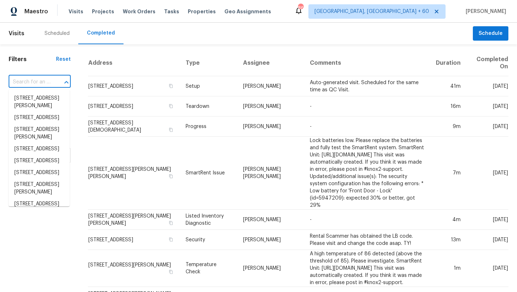
paste input "4121 Shelter Bay Dr, Kissimmee, FL 34746"
type input "4121 Shelter Bay Dr, Kissimmee, FL 34746"
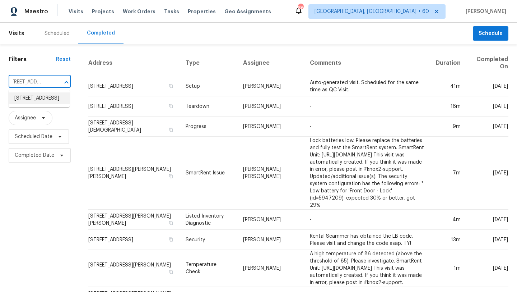
click at [43, 97] on li "4121 Shelter Bay Dr, Kissimmee, FL 34746" at bounding box center [39, 98] width 61 height 12
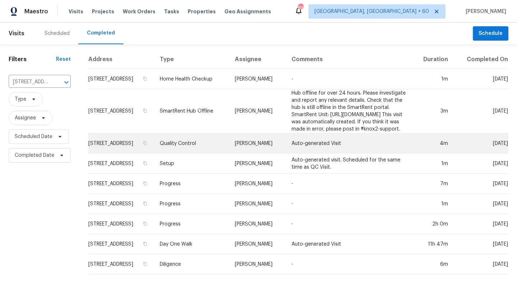
click at [202, 146] on td "Quality Control" at bounding box center [191, 143] width 75 height 20
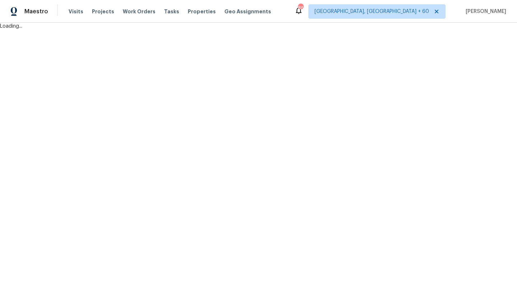
click at [202, 30] on html "Maestro Visits Projects Work Orders Tasks Properties Geo Assignments 862 Albuqu…" at bounding box center [258, 15] width 517 height 30
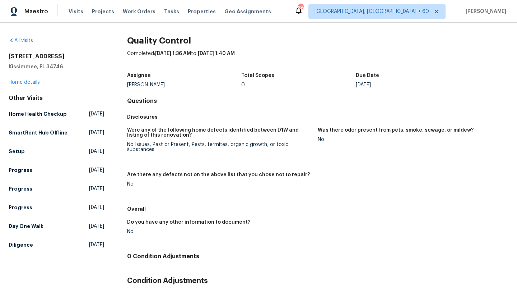
scroll to position [32, 0]
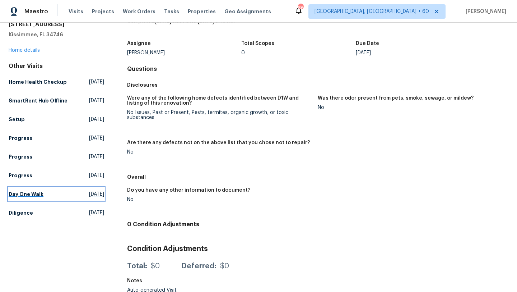
click at [67, 201] on link "Day One Walk Fri, Jul 11 2025" at bounding box center [57, 194] width 96 height 13
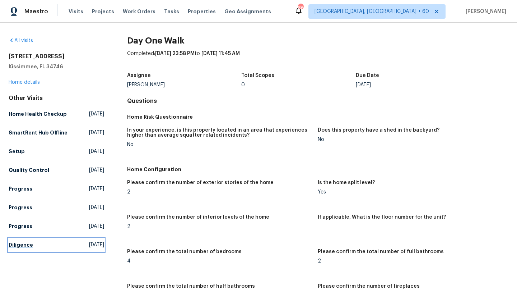
click at [89, 248] on span "Tue, Jun 24 2025" at bounding box center [96, 244] width 15 height 7
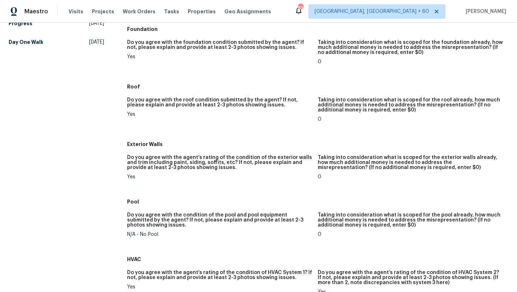
scroll to position [47, 0]
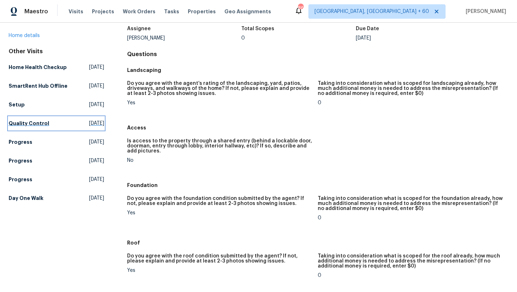
click at [89, 127] on span "Thu, Jul 24 2025" at bounding box center [96, 123] width 15 height 7
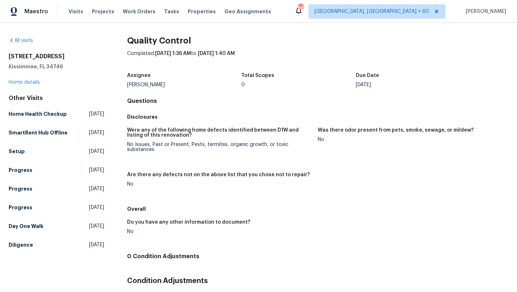
scroll to position [32, 0]
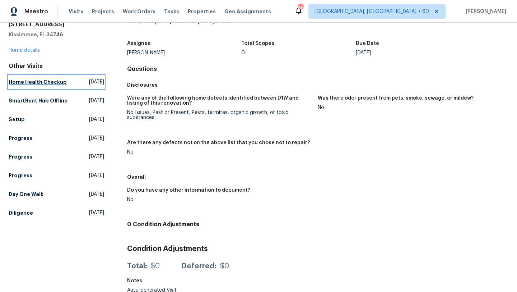
click at [89, 82] on span "[DATE]" at bounding box center [96, 81] width 15 height 7
